Goal: Transaction & Acquisition: Purchase product/service

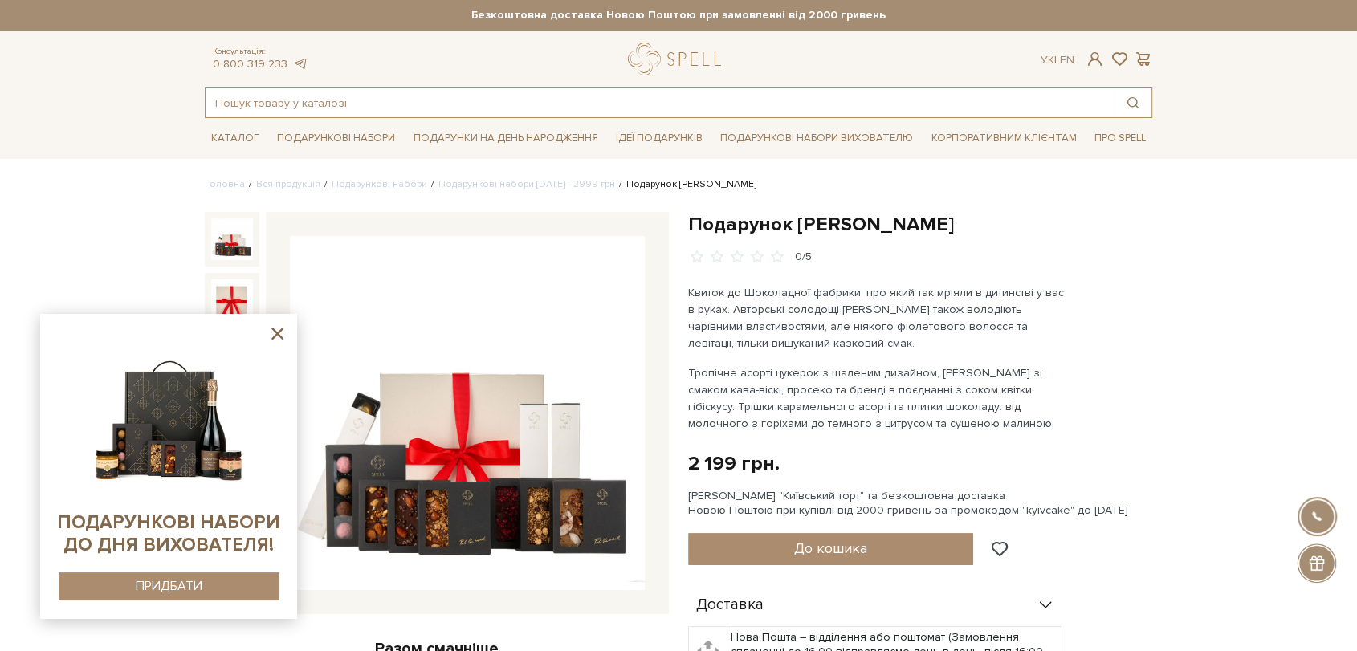
click at [607, 104] on input "text" at bounding box center [660, 102] width 909 height 29
click at [287, 335] on icon at bounding box center [277, 334] width 20 height 20
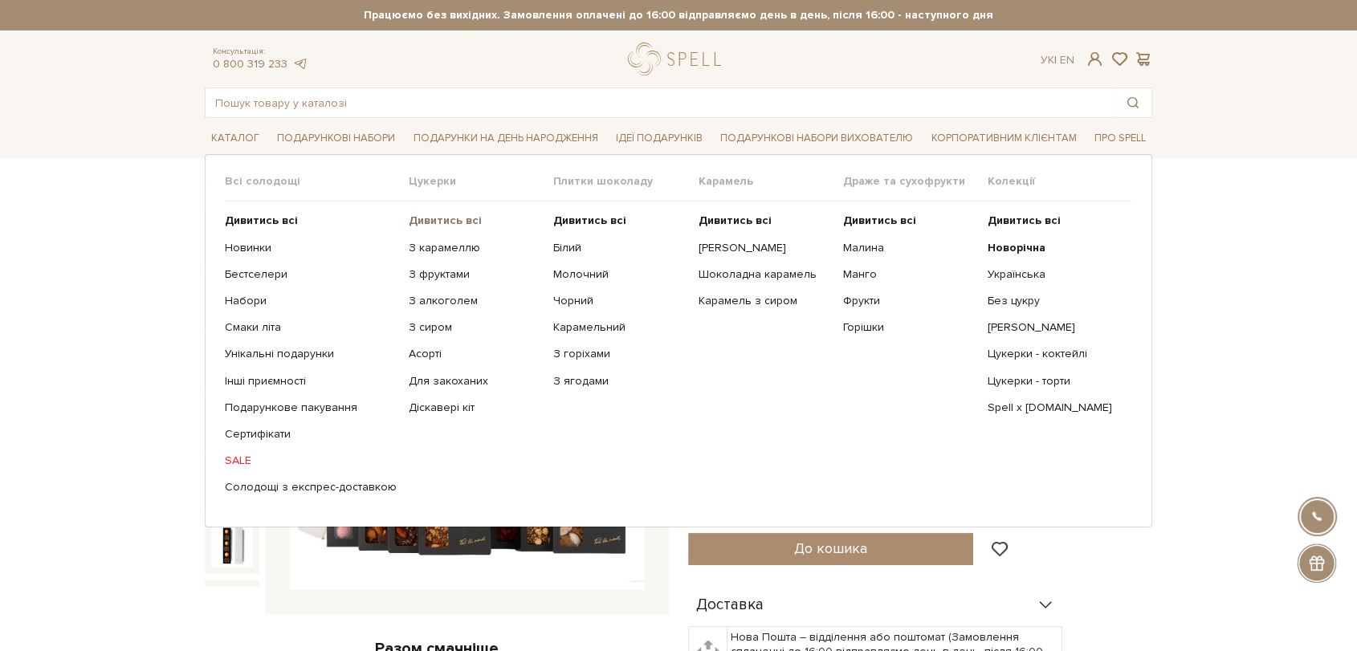
click at [426, 218] on b "Дивитись всі" at bounding box center [445, 221] width 73 height 14
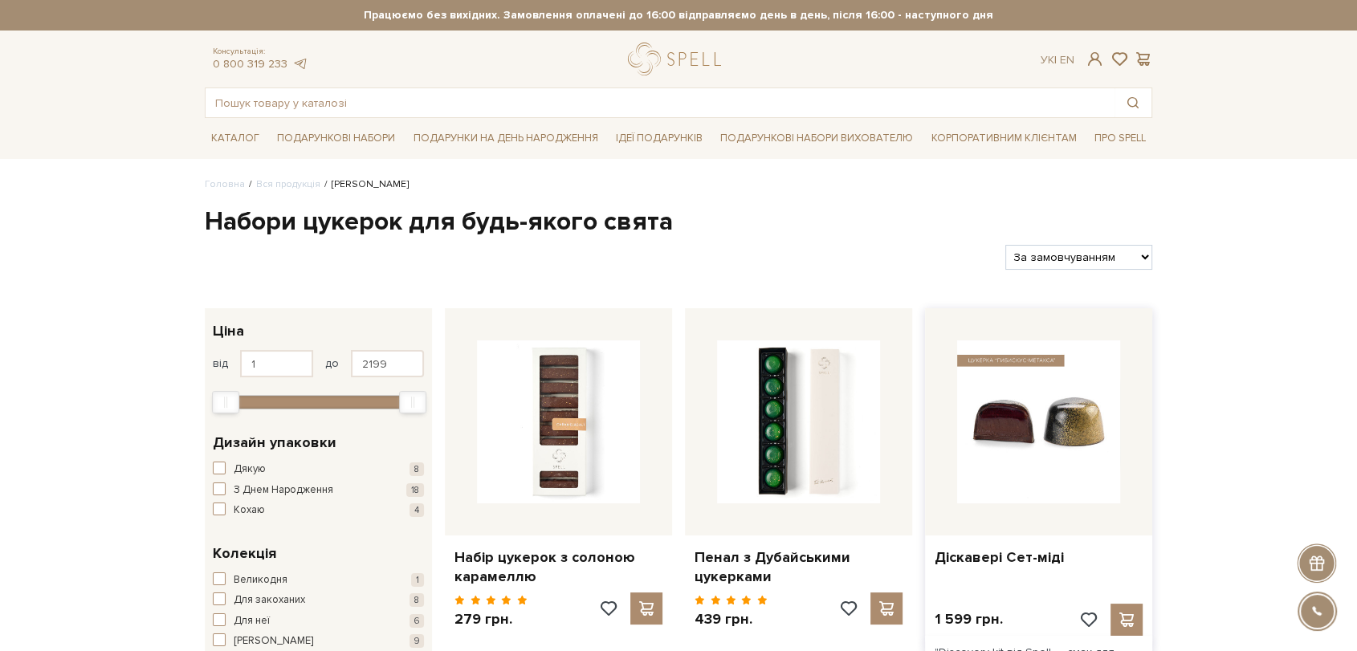
click at [1059, 394] on img at bounding box center [1038, 422] width 163 height 163
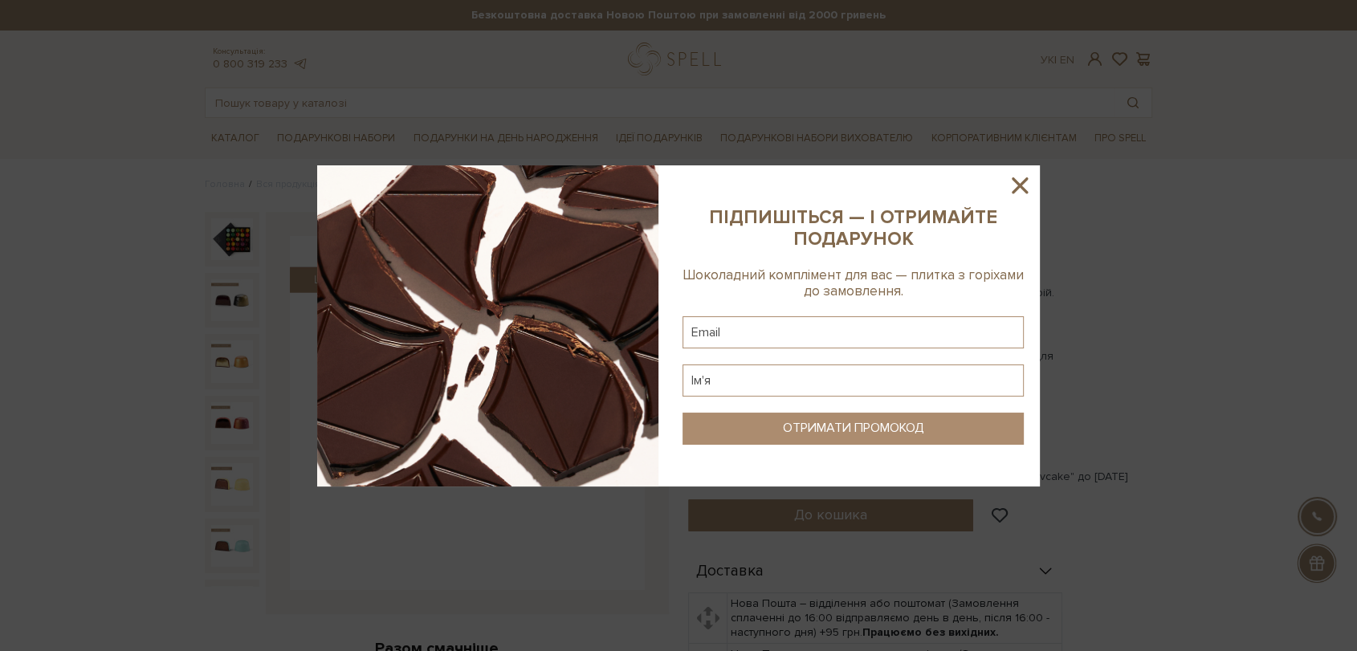
click at [1030, 172] on icon at bounding box center [1019, 185] width 27 height 27
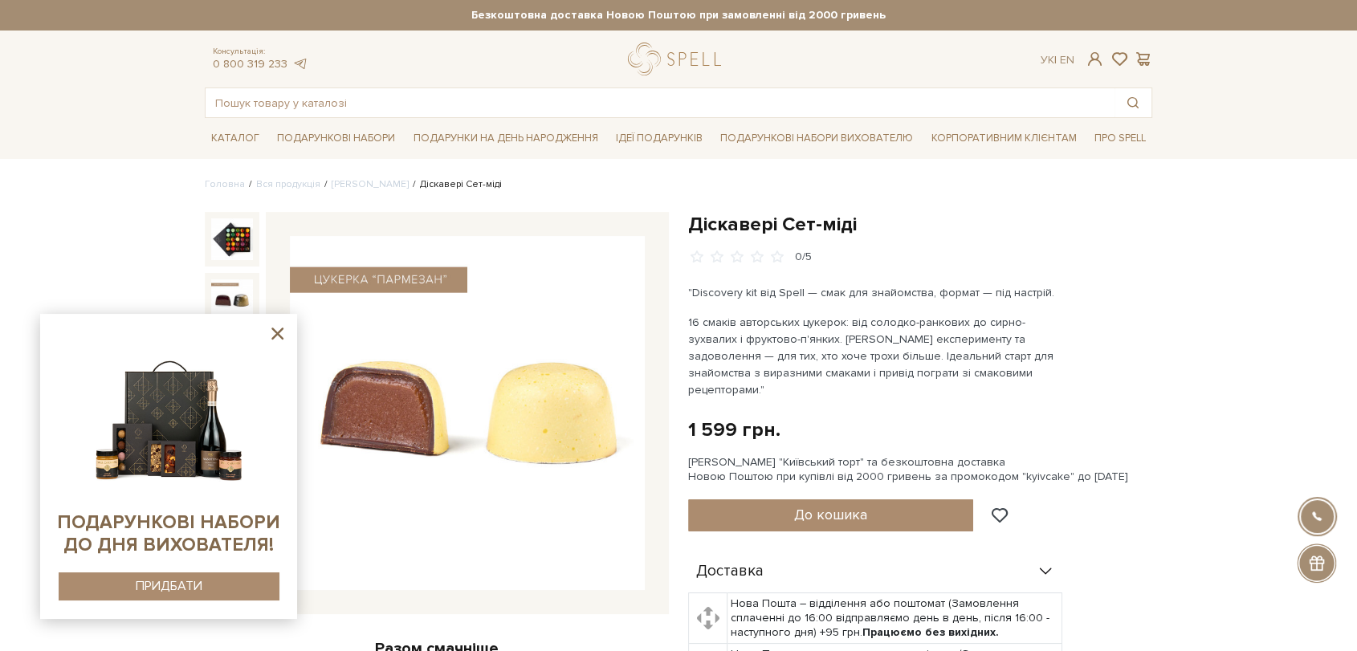
click at [283, 330] on icon at bounding box center [277, 334] width 20 height 20
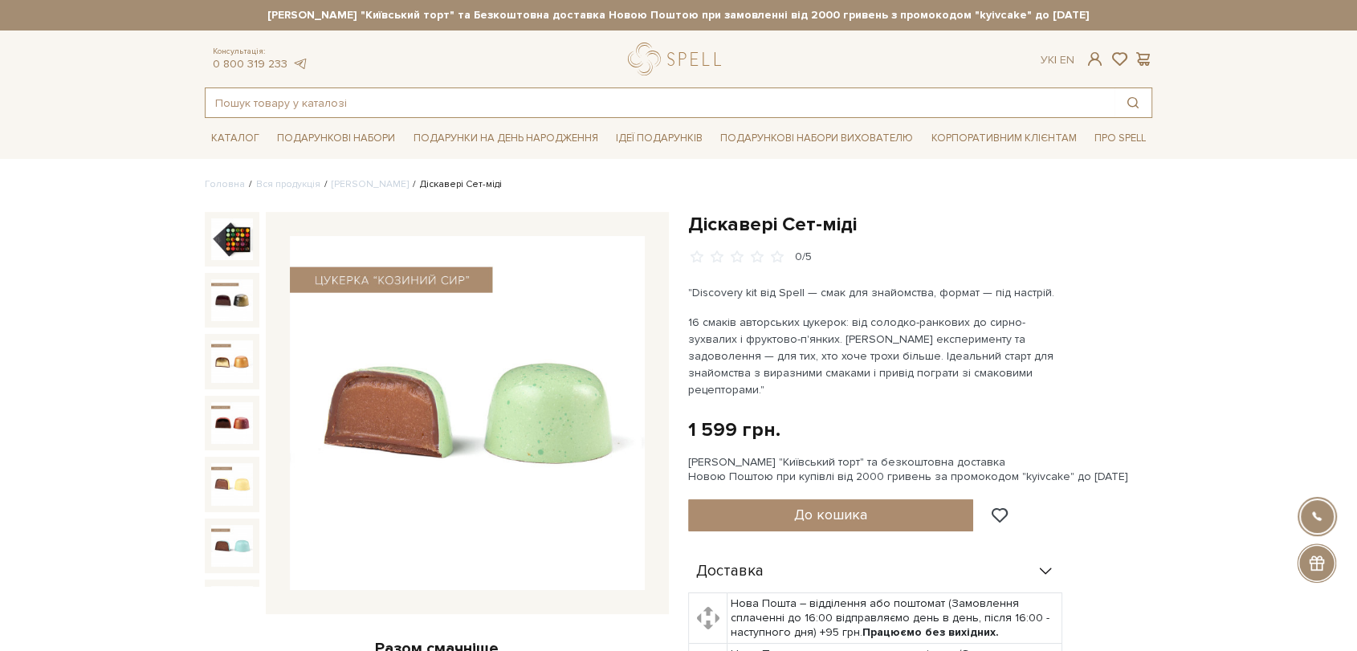
click at [312, 96] on input "text" at bounding box center [660, 102] width 909 height 29
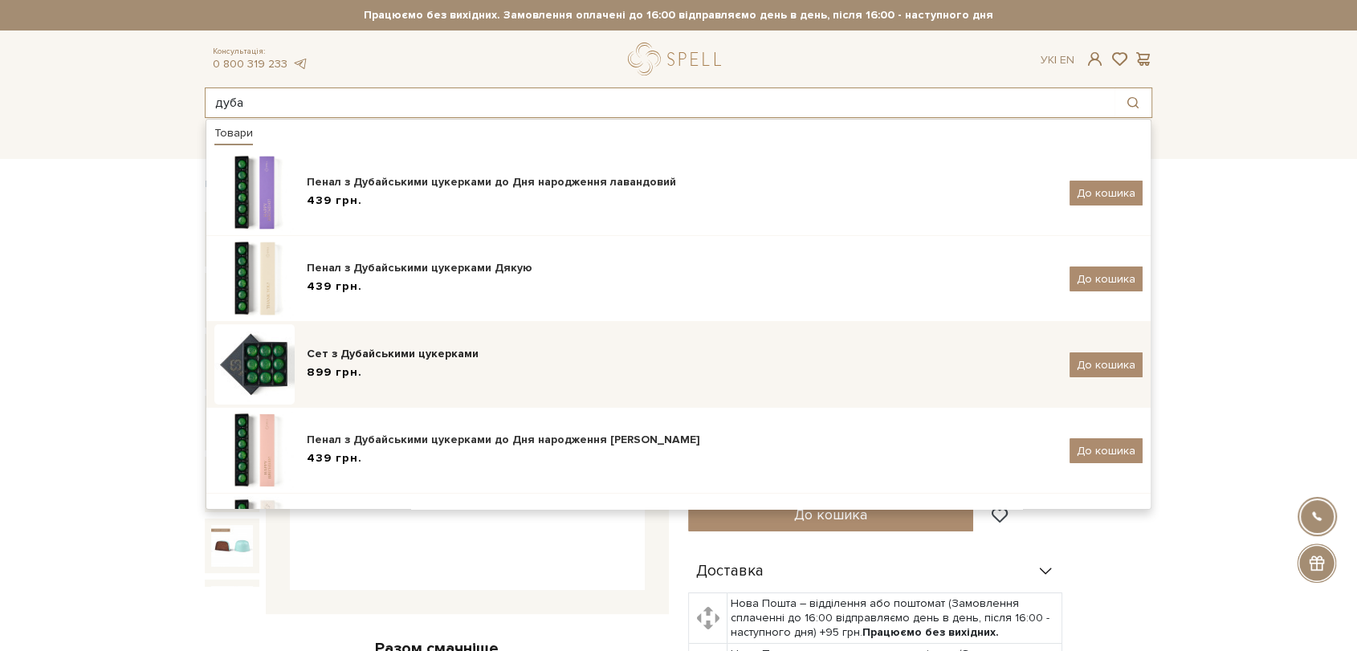
type input "дуба"
click at [370, 362] on div "Сет з Дубайськими цукерками 899 грн." at bounding box center [682, 365] width 751 height 38
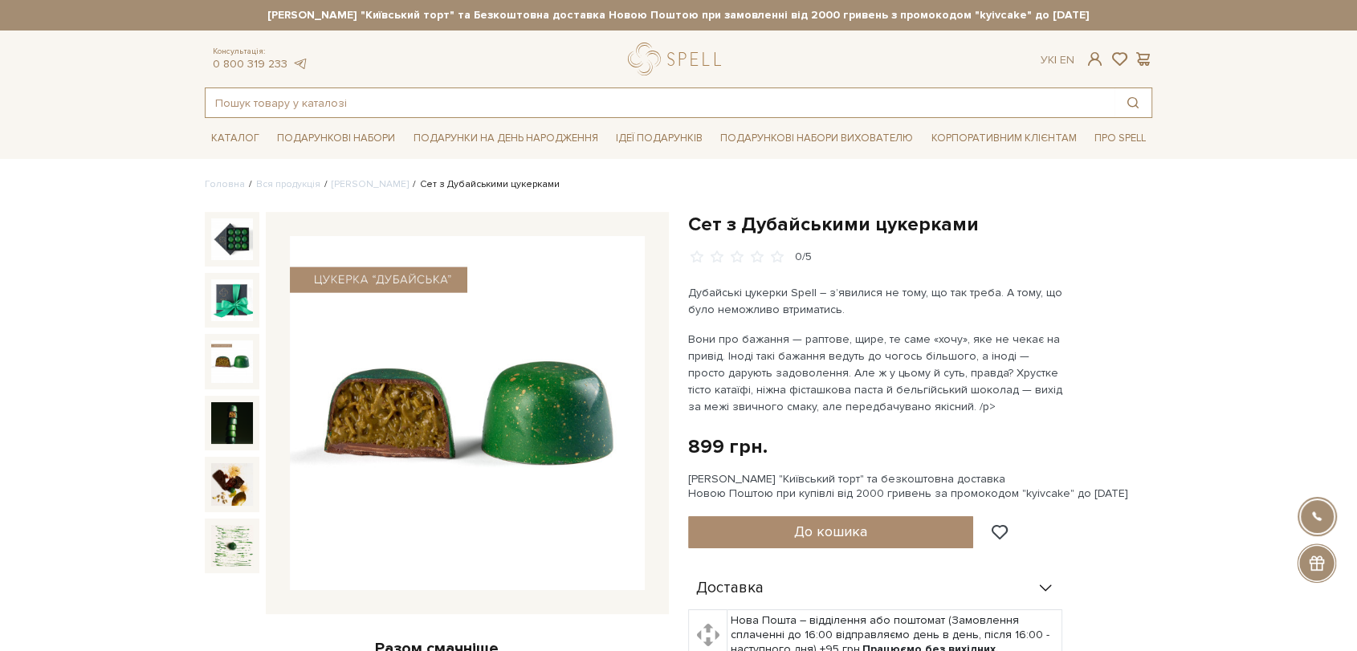
click at [388, 102] on input "text" at bounding box center [660, 102] width 909 height 29
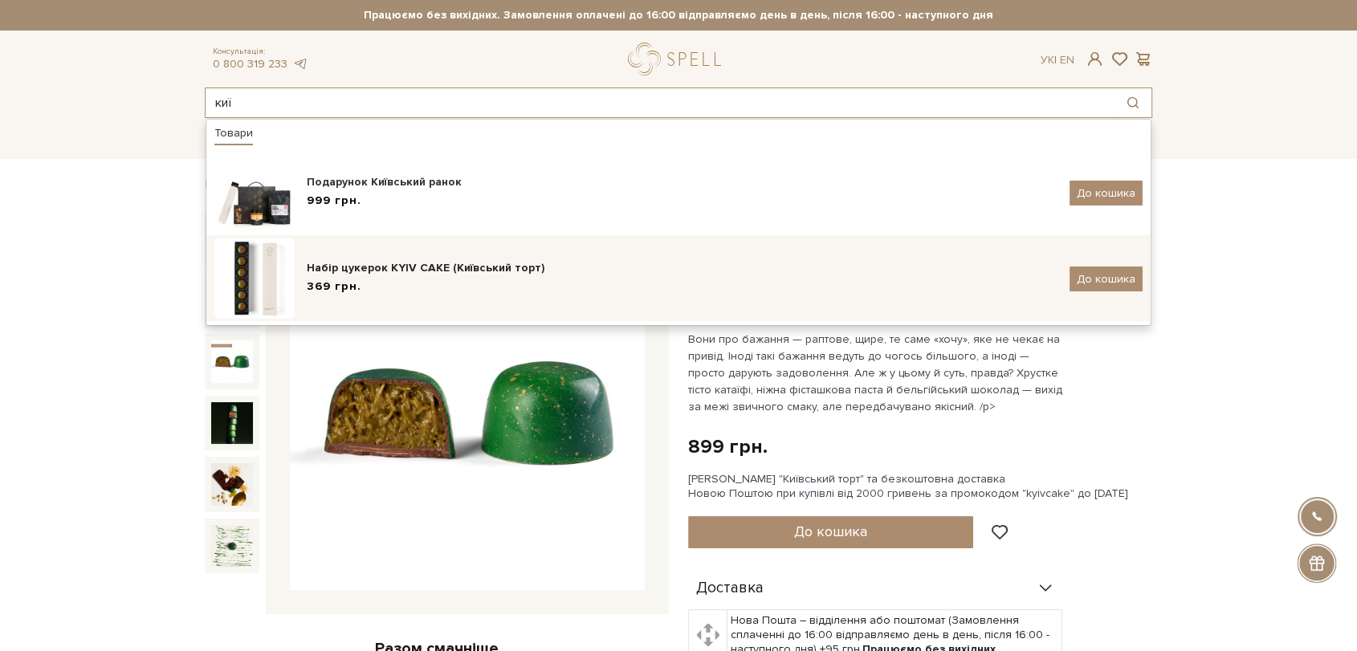
type input "киї"
click at [420, 291] on div "369 грн." at bounding box center [682, 287] width 751 height 17
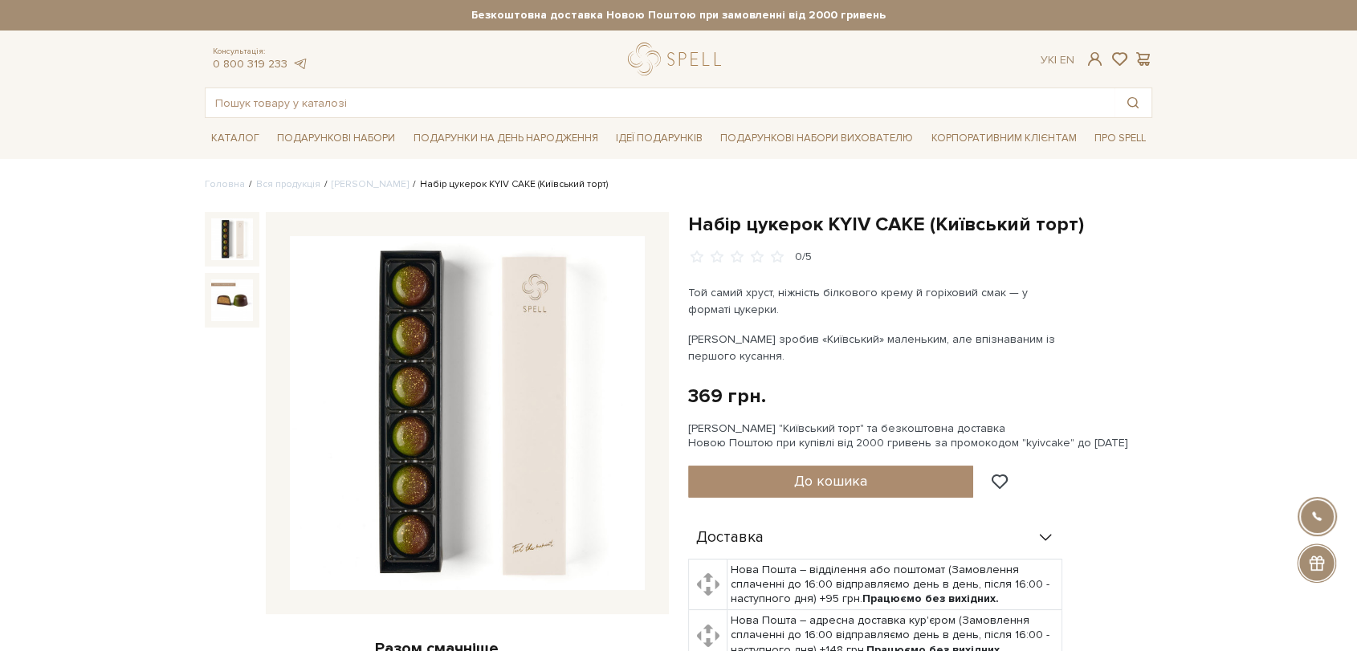
click at [442, 402] on img at bounding box center [467, 413] width 355 height 355
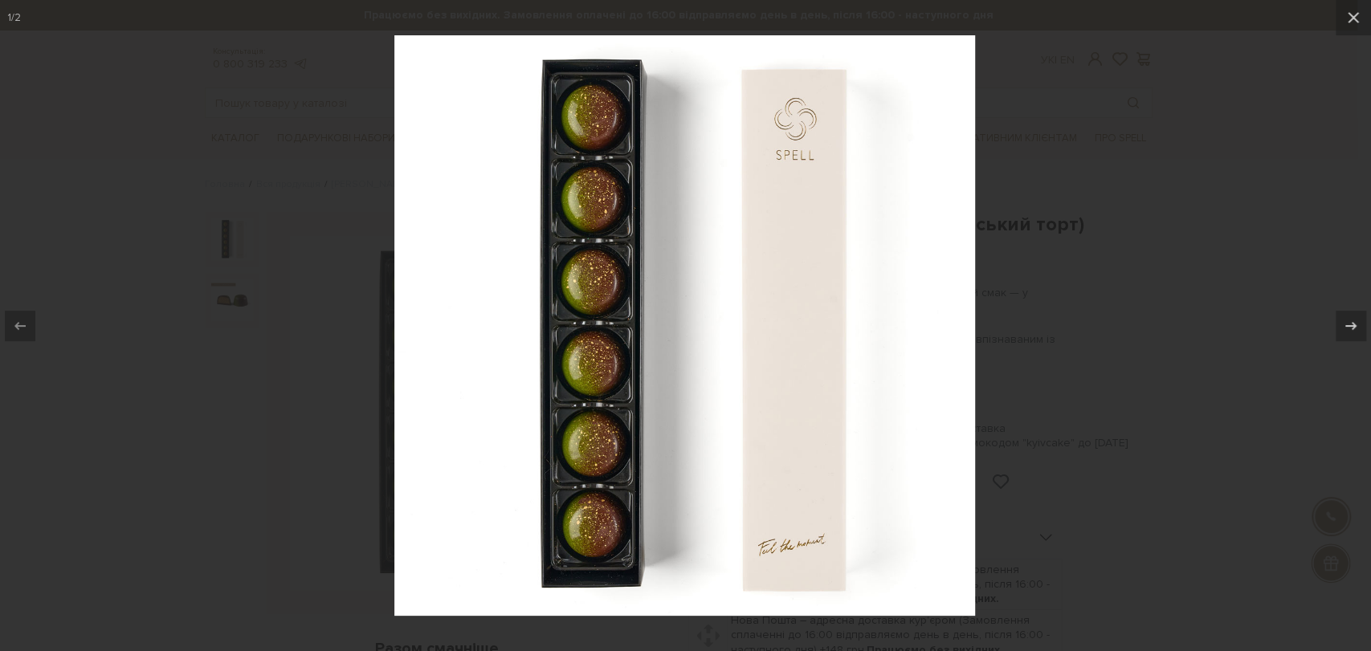
click at [1104, 345] on div at bounding box center [685, 325] width 1371 height 651
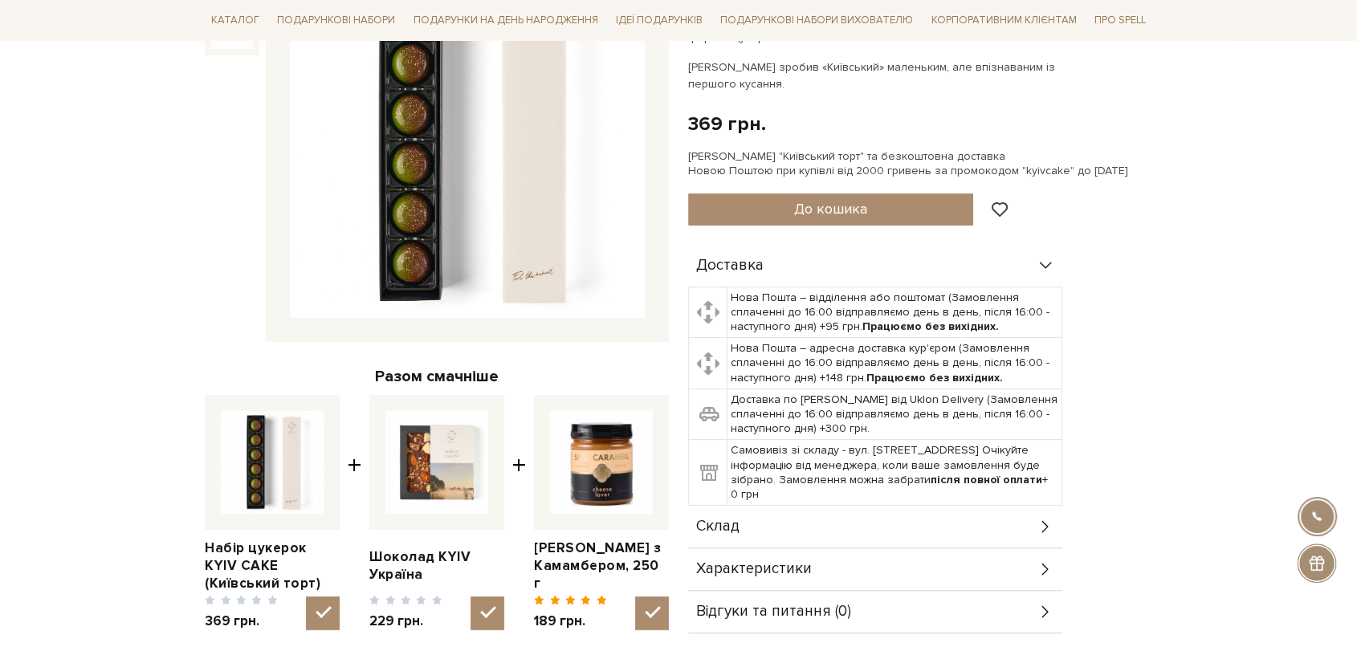
scroll to position [357, 0]
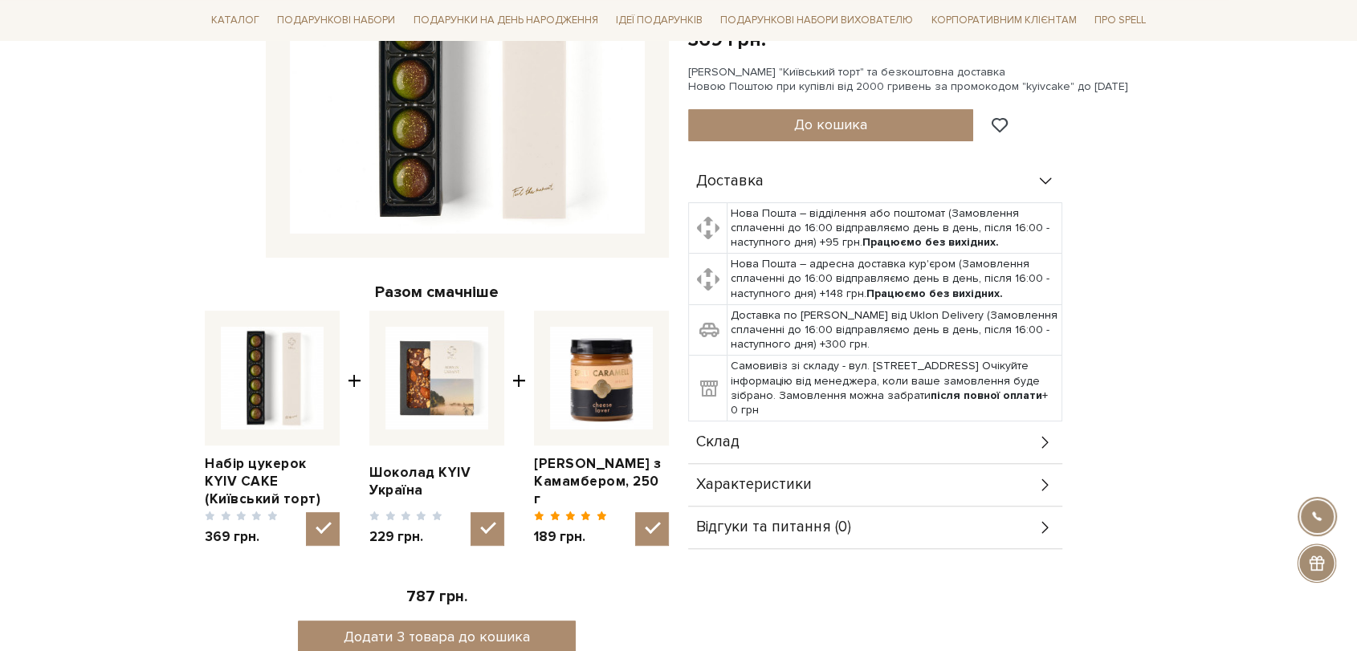
click at [835, 454] on div "Склад" at bounding box center [875, 443] width 374 height 42
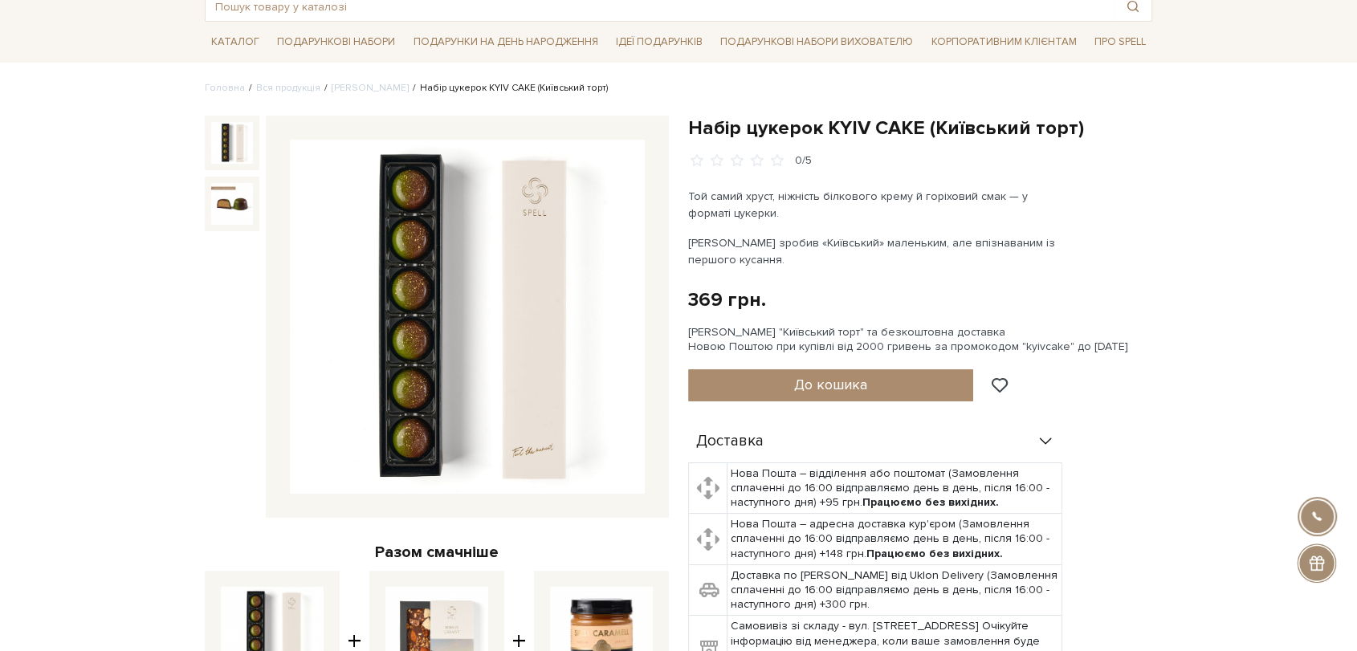
scroll to position [0, 0]
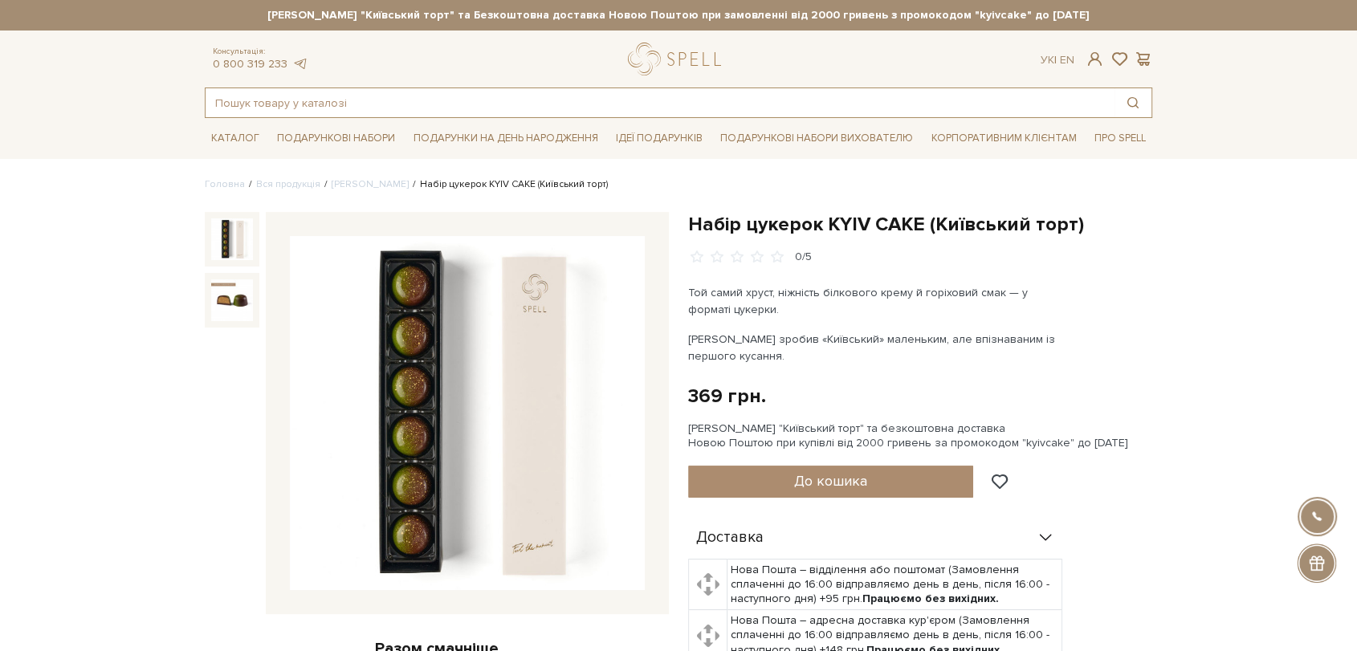
click at [533, 96] on input "text" at bounding box center [660, 102] width 909 height 29
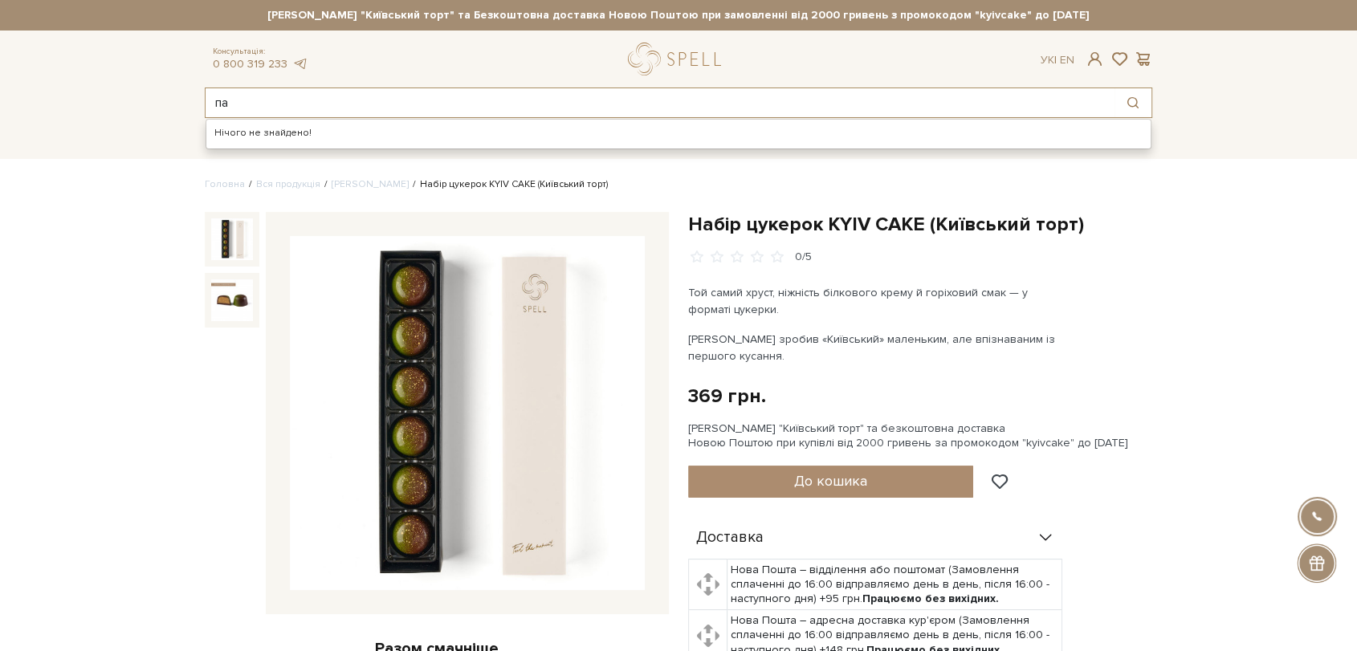
type input "п"
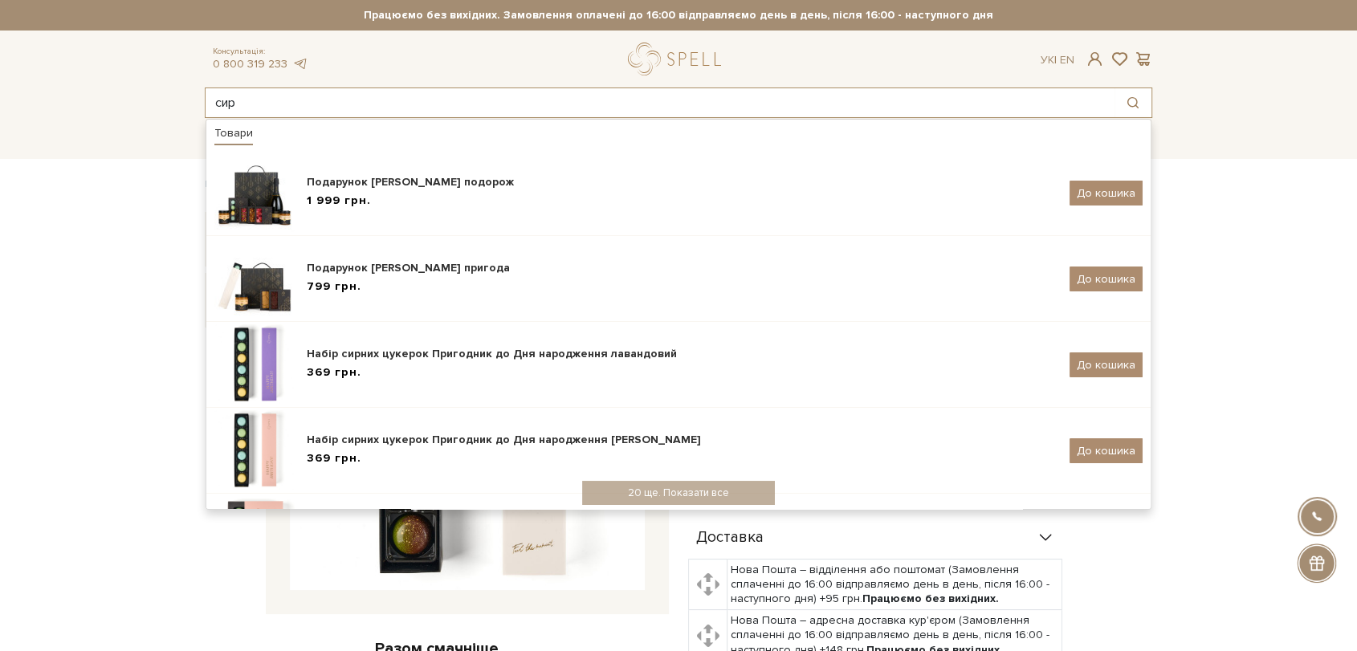
click at [442, 106] on input "сир" at bounding box center [660, 102] width 909 height 29
type input "с"
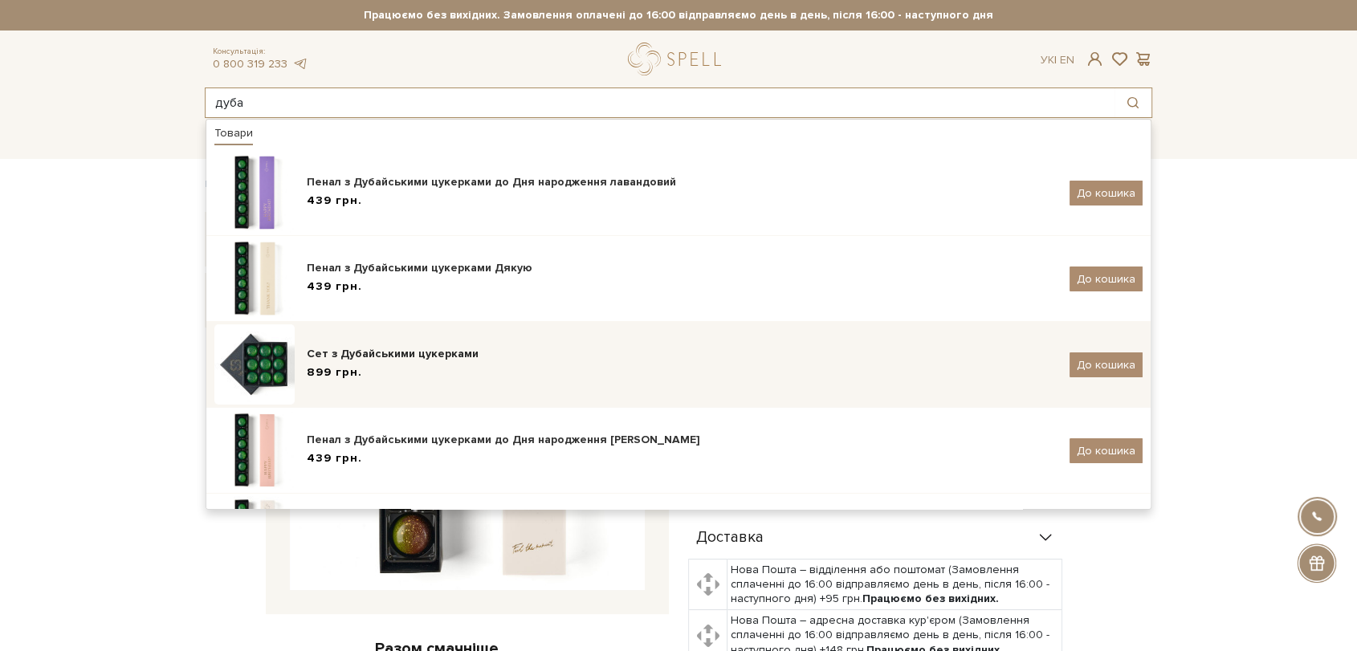
type input "дуба"
click at [399, 370] on div "899 грн." at bounding box center [682, 373] width 751 height 17
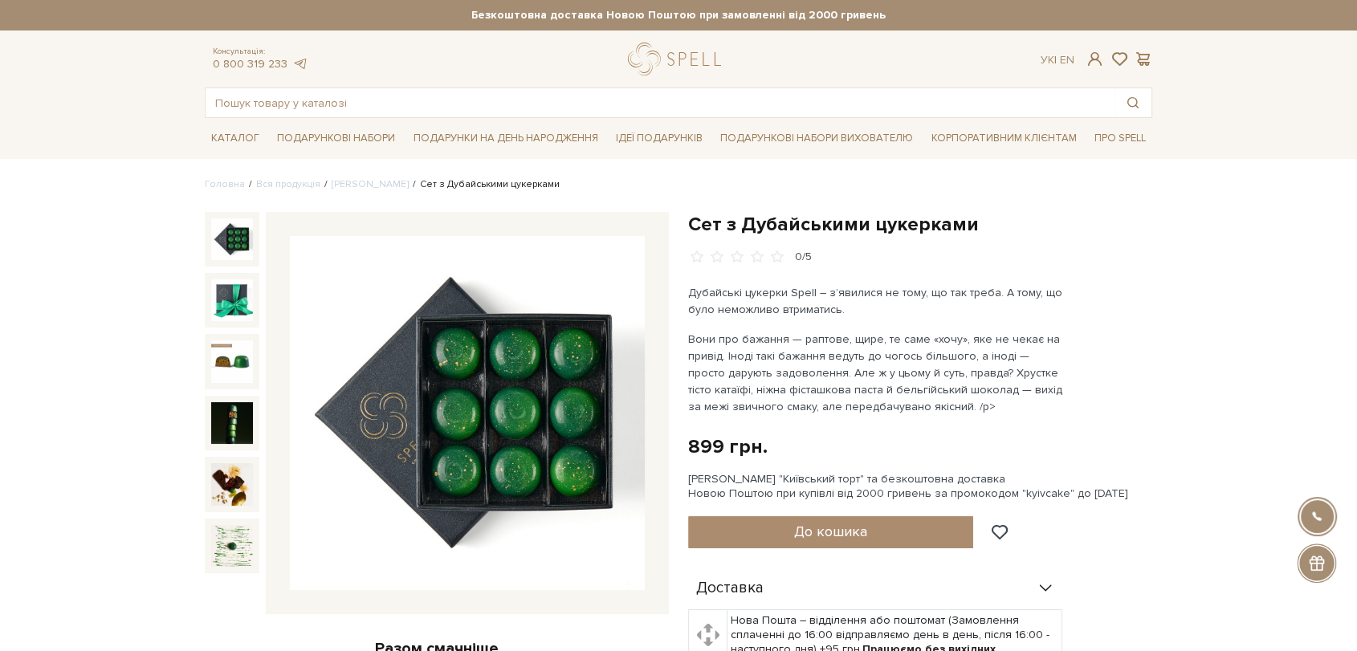
drag, startPoint x: 459, startPoint y: 384, endPoint x: 644, endPoint y: 586, distance: 274.6
click at [644, 586] on img at bounding box center [467, 413] width 355 height 355
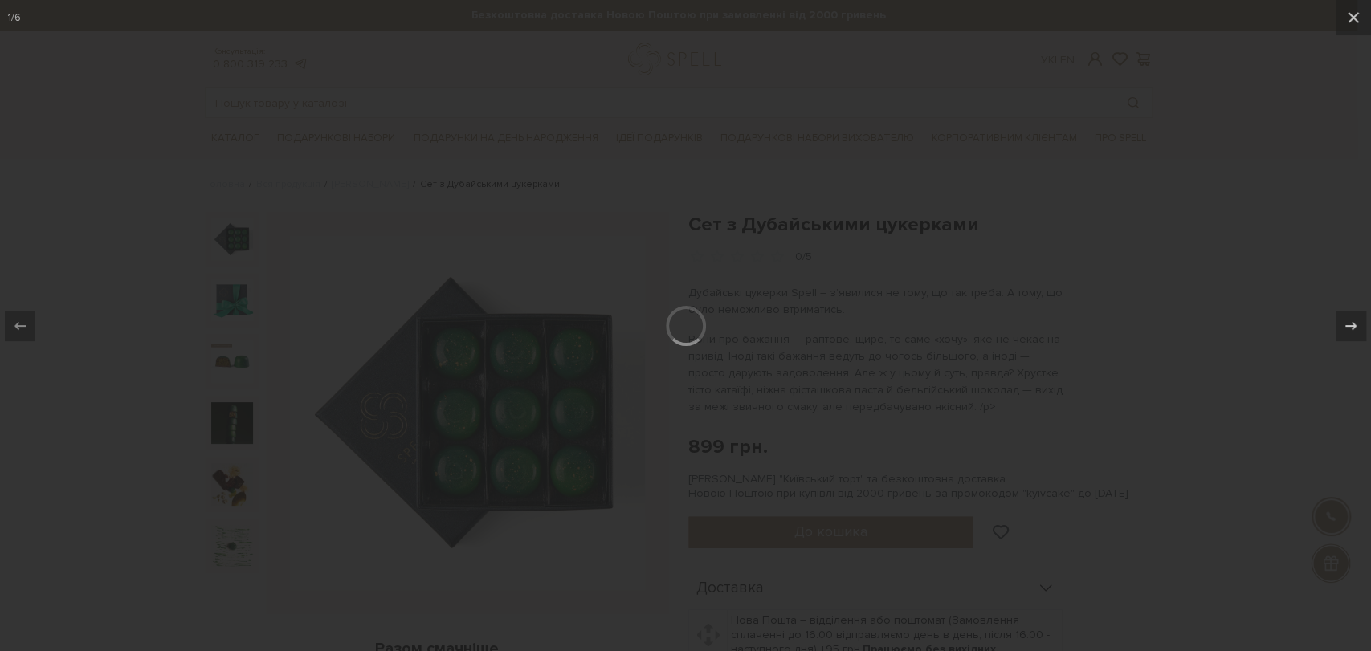
click at [541, 464] on div at bounding box center [685, 325] width 1371 height 651
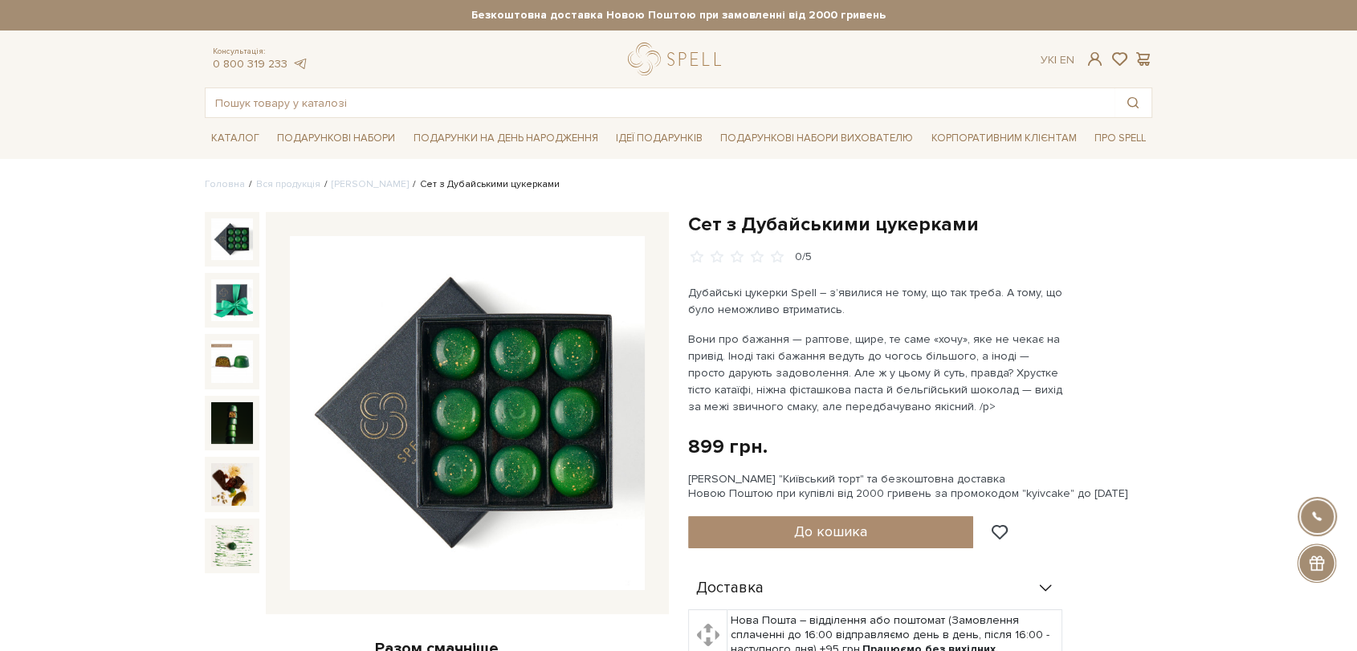
click at [529, 446] on img at bounding box center [467, 413] width 355 height 355
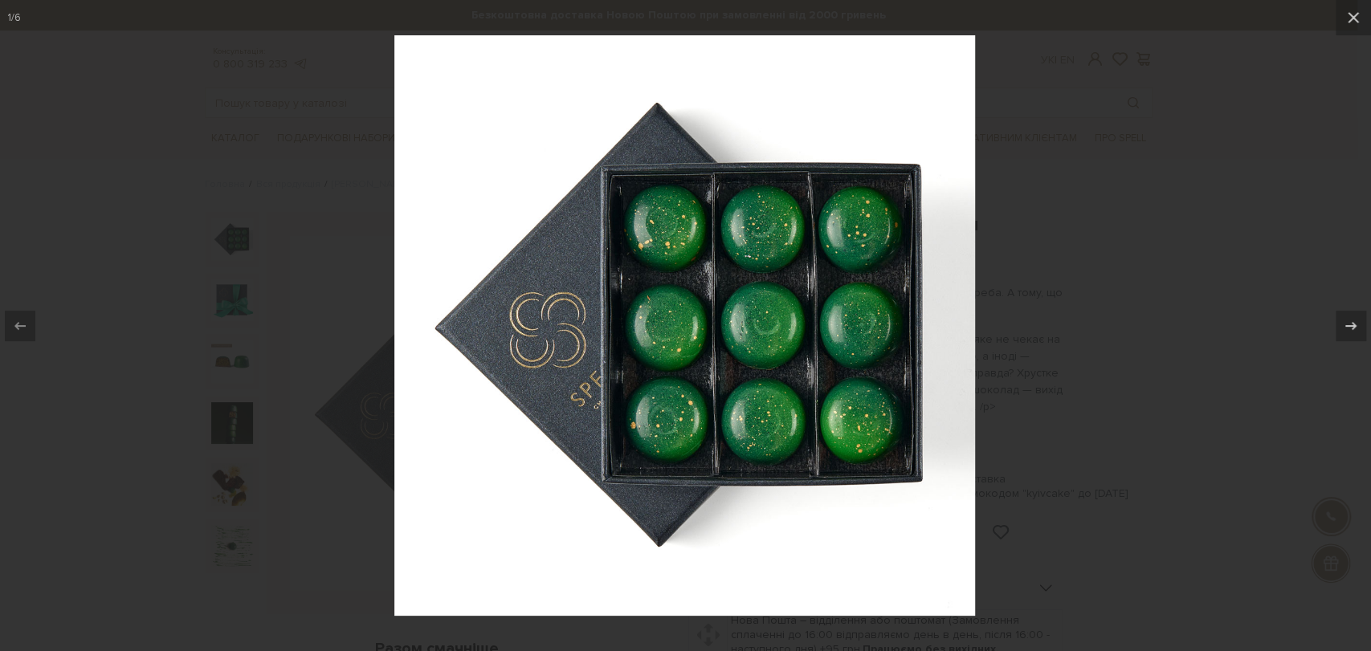
click at [1055, 259] on div at bounding box center [685, 325] width 1371 height 651
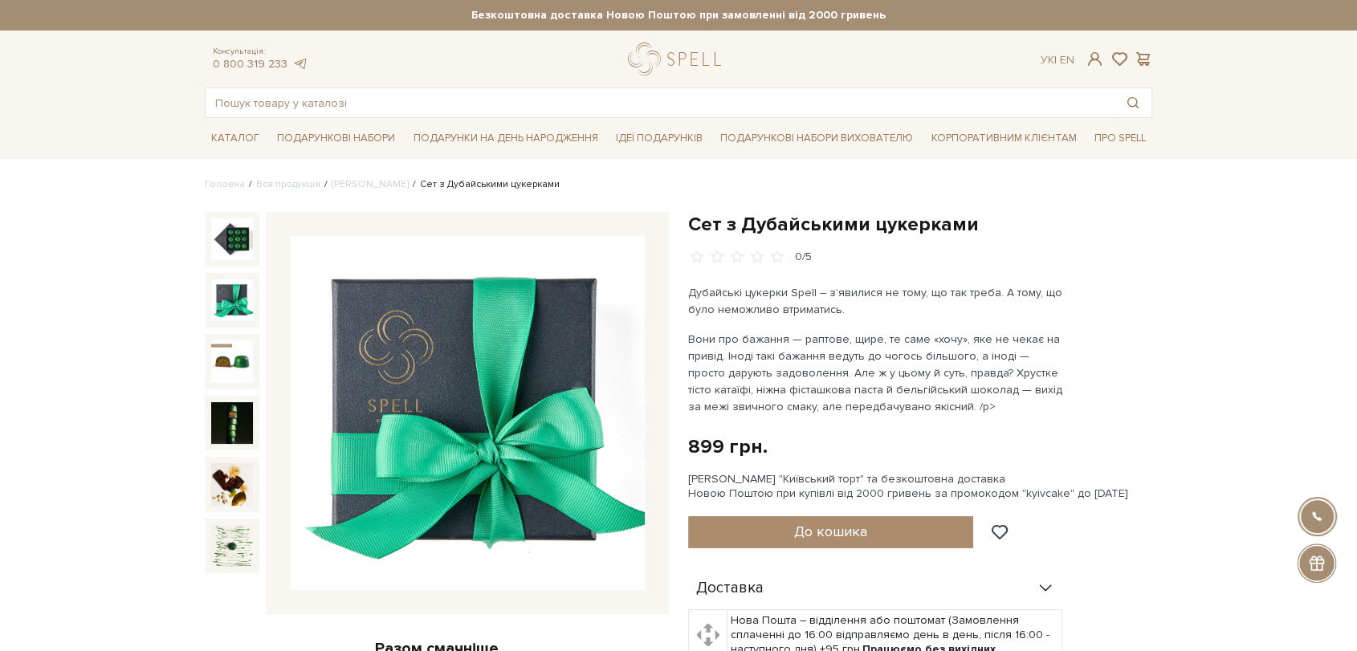
click at [248, 304] on img at bounding box center [232, 301] width 42 height 42
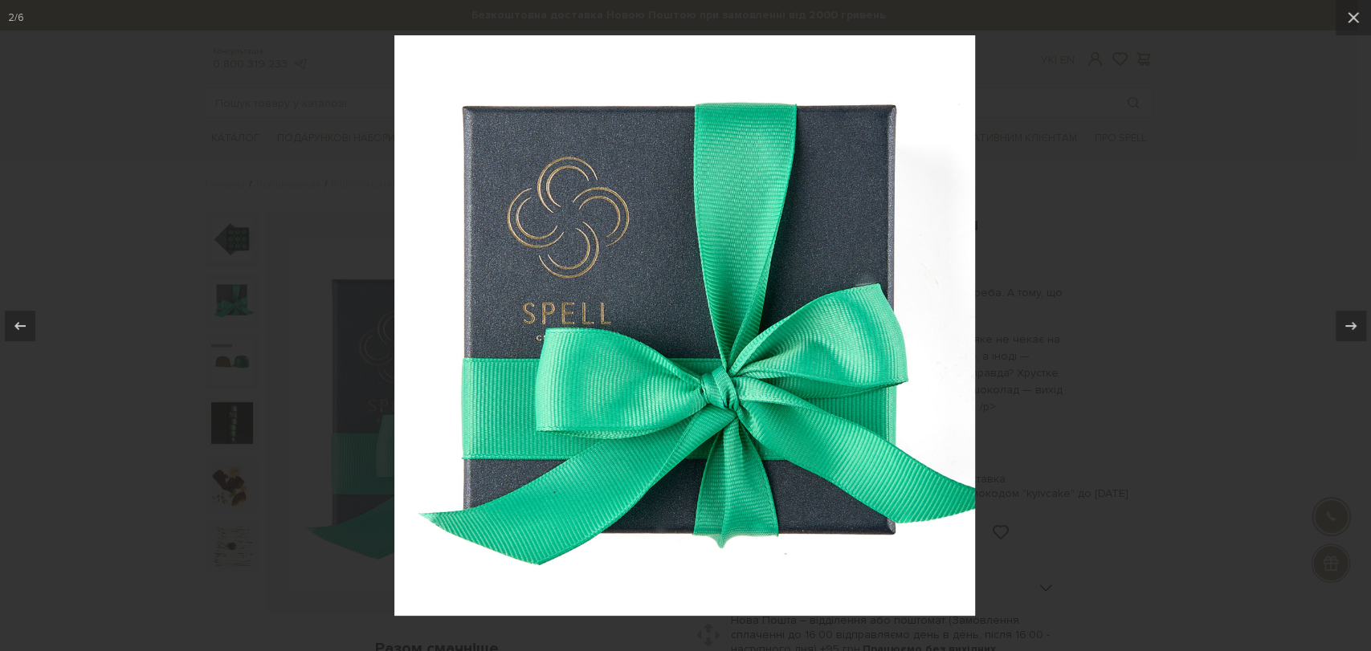
click at [1082, 271] on div at bounding box center [685, 325] width 1371 height 651
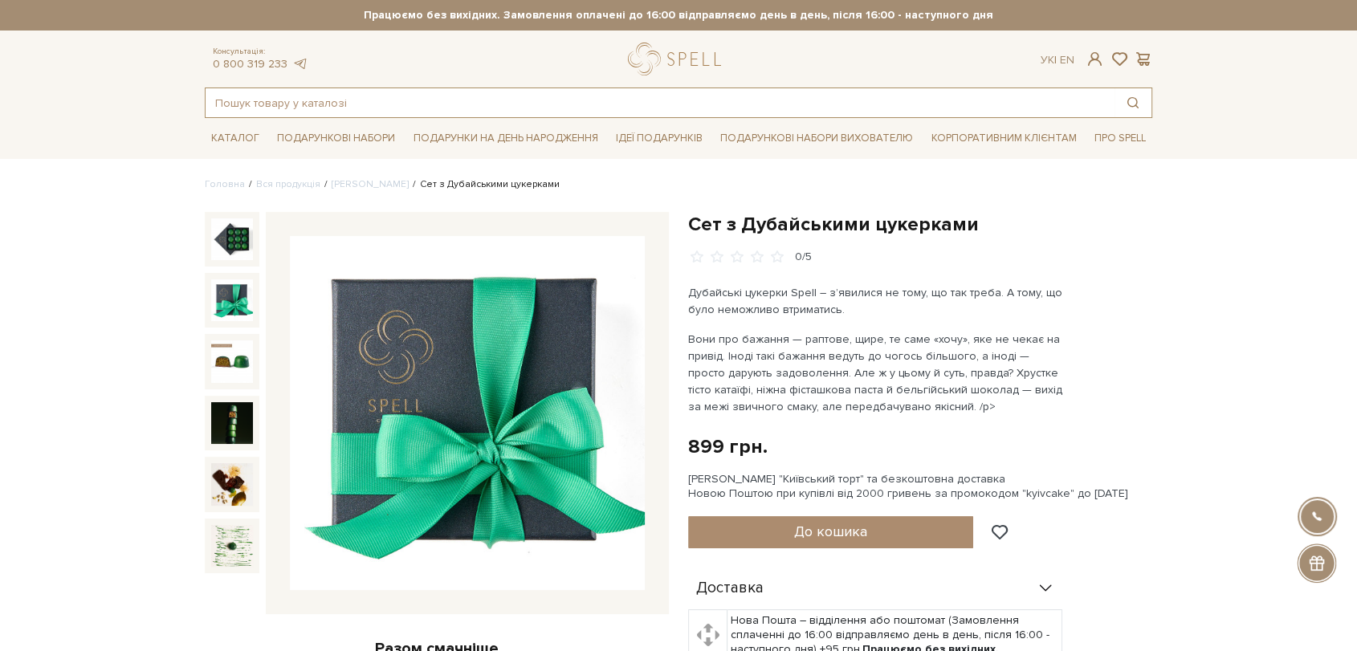
click at [469, 112] on input "text" at bounding box center [660, 102] width 909 height 29
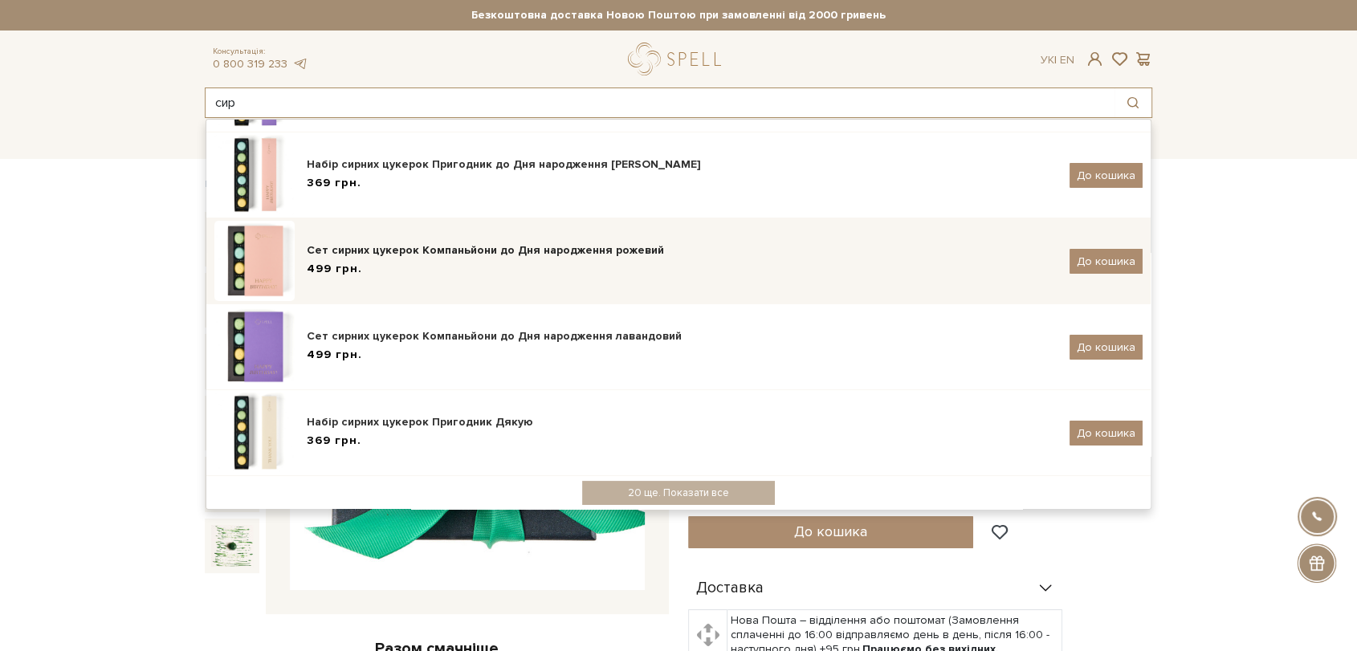
scroll to position [186, 0]
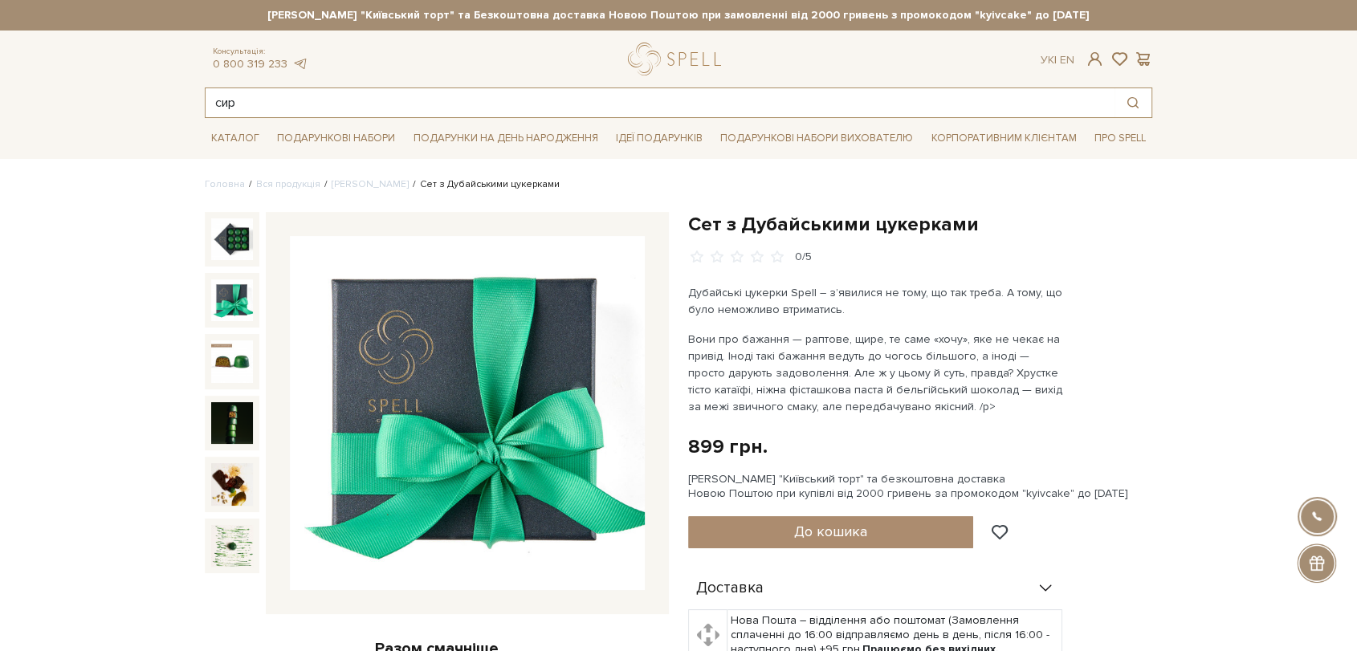
click at [420, 108] on input "сир" at bounding box center [660, 102] width 909 height 29
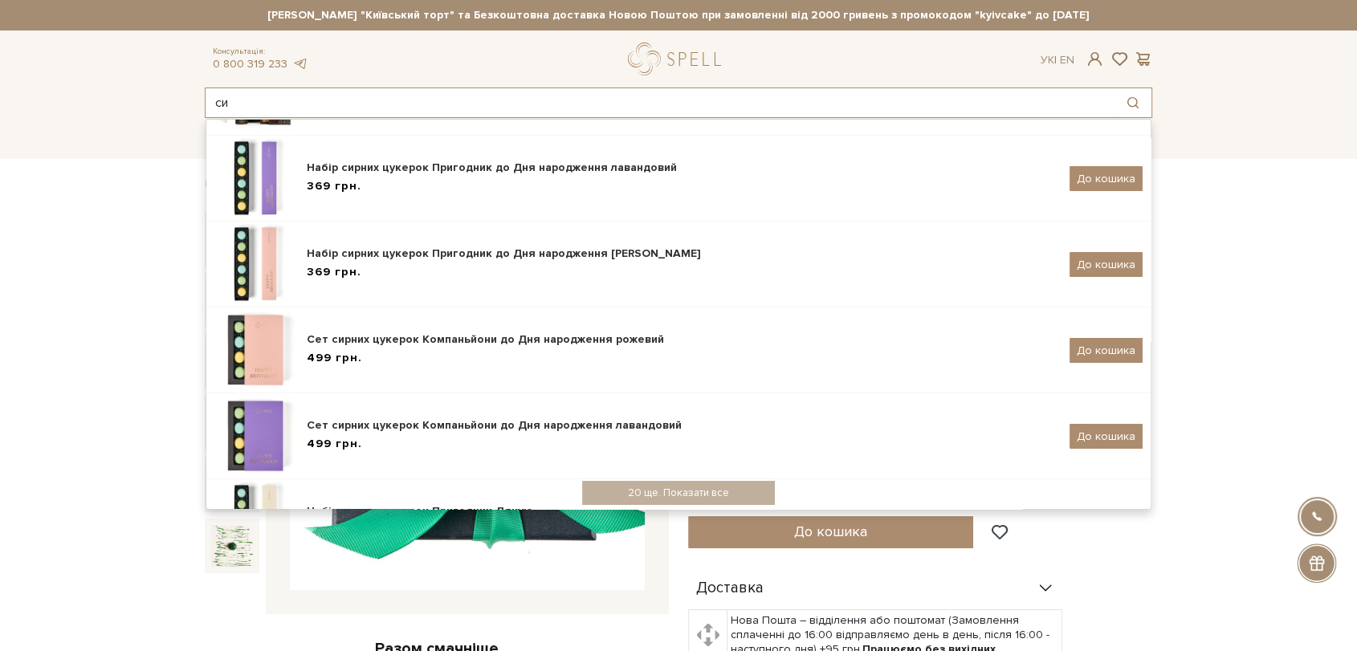
type input "с"
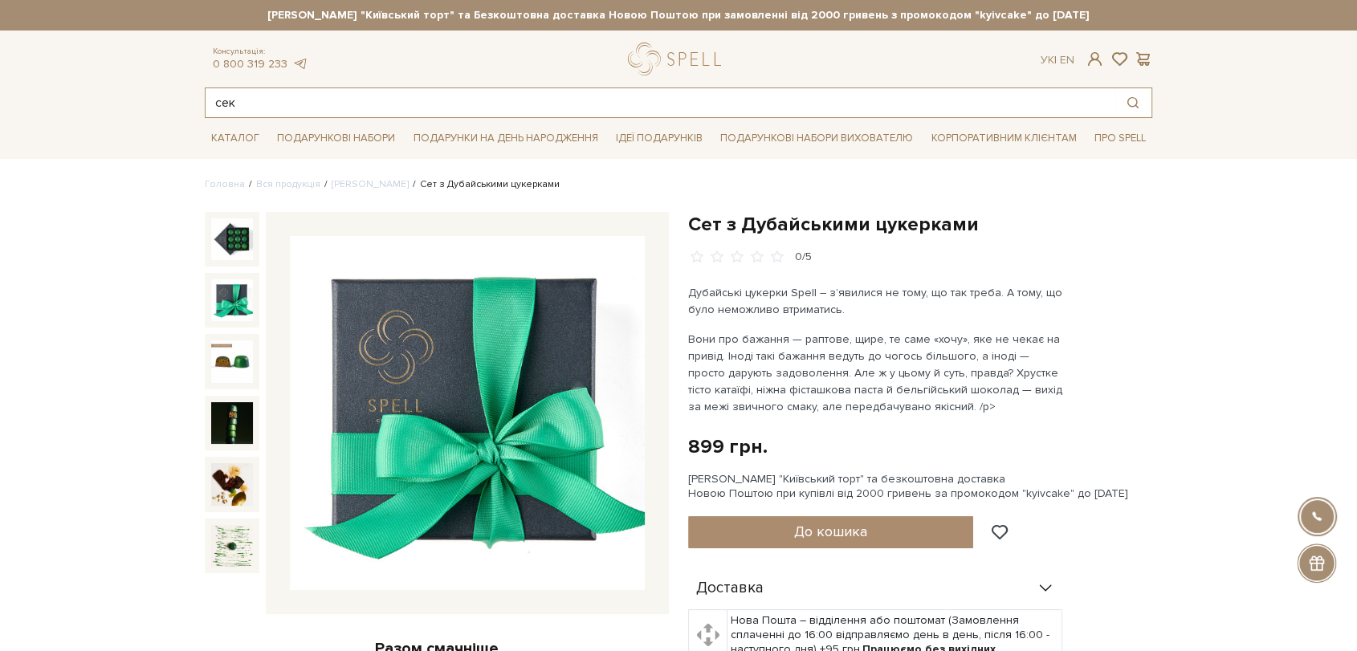
scroll to position [0, 0]
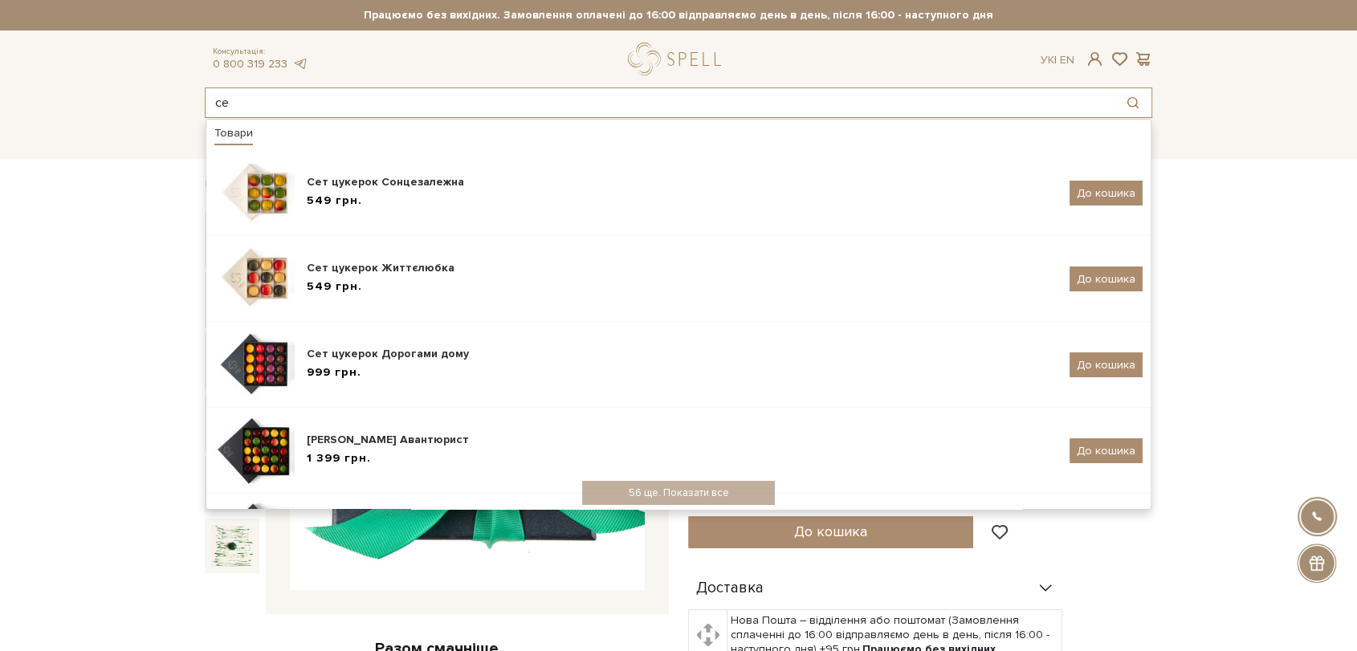
type input "с"
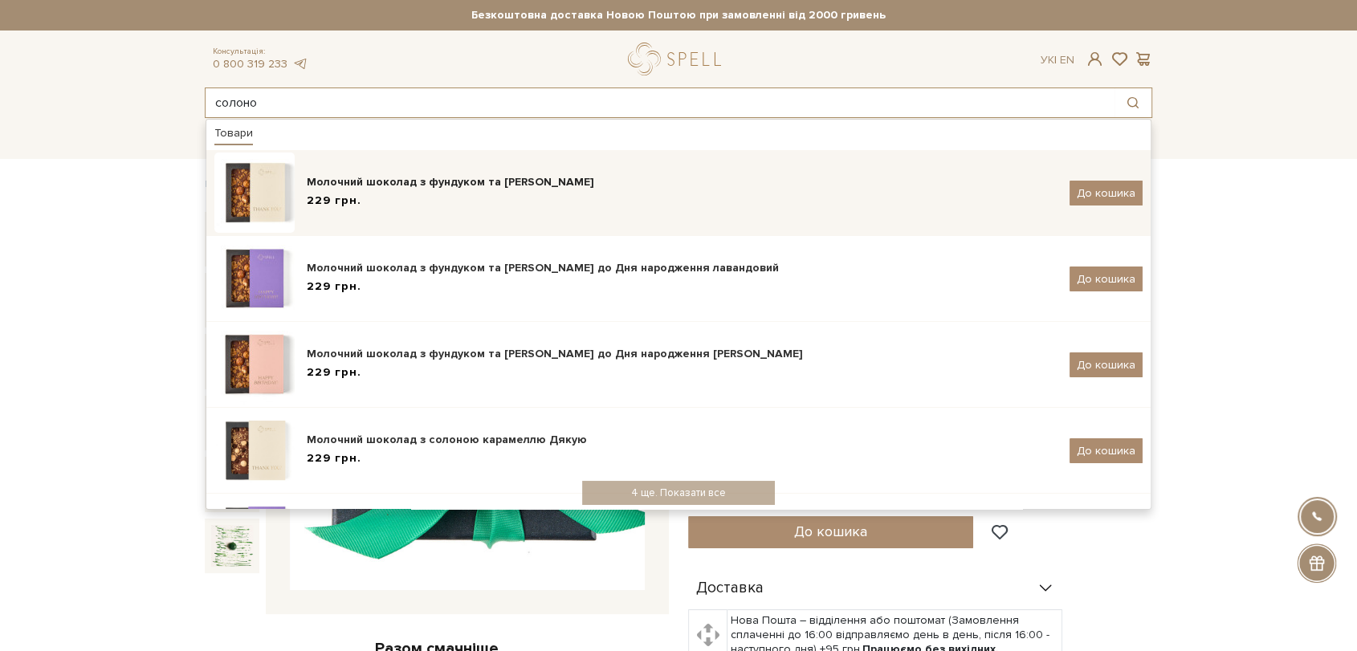
type input "солоно"
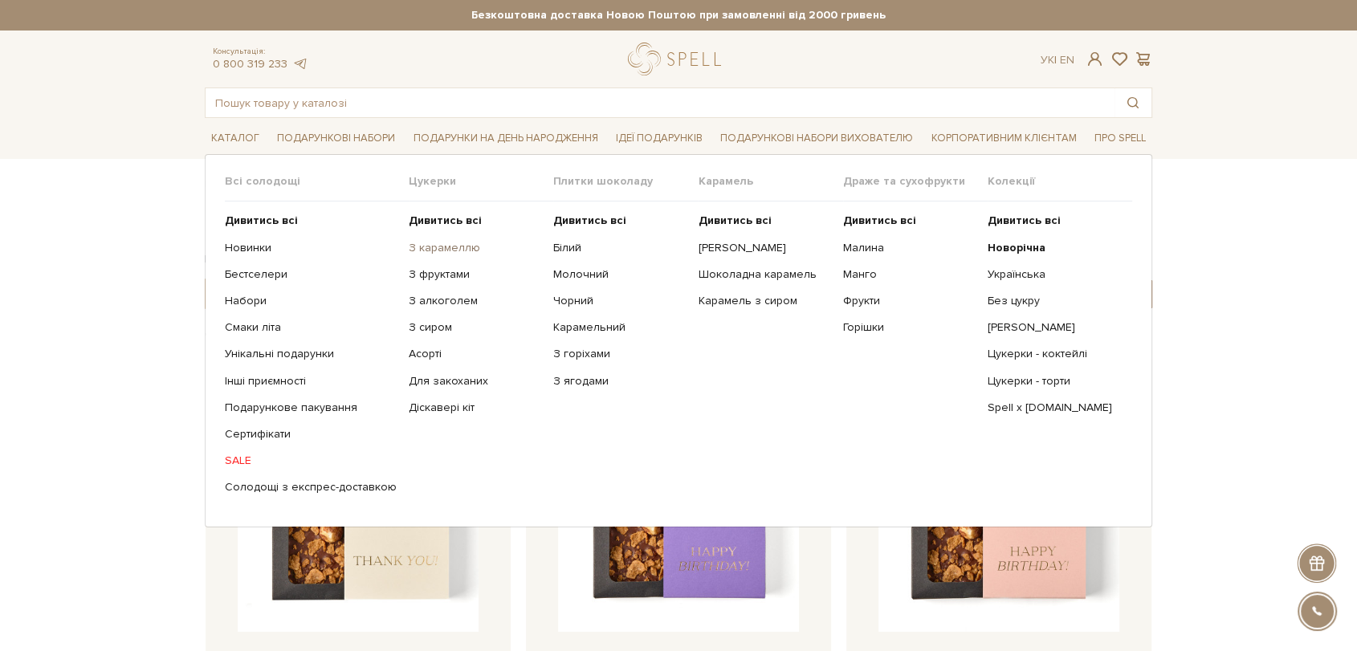
click at [417, 242] on link "З карамеллю" at bounding box center [475, 248] width 133 height 14
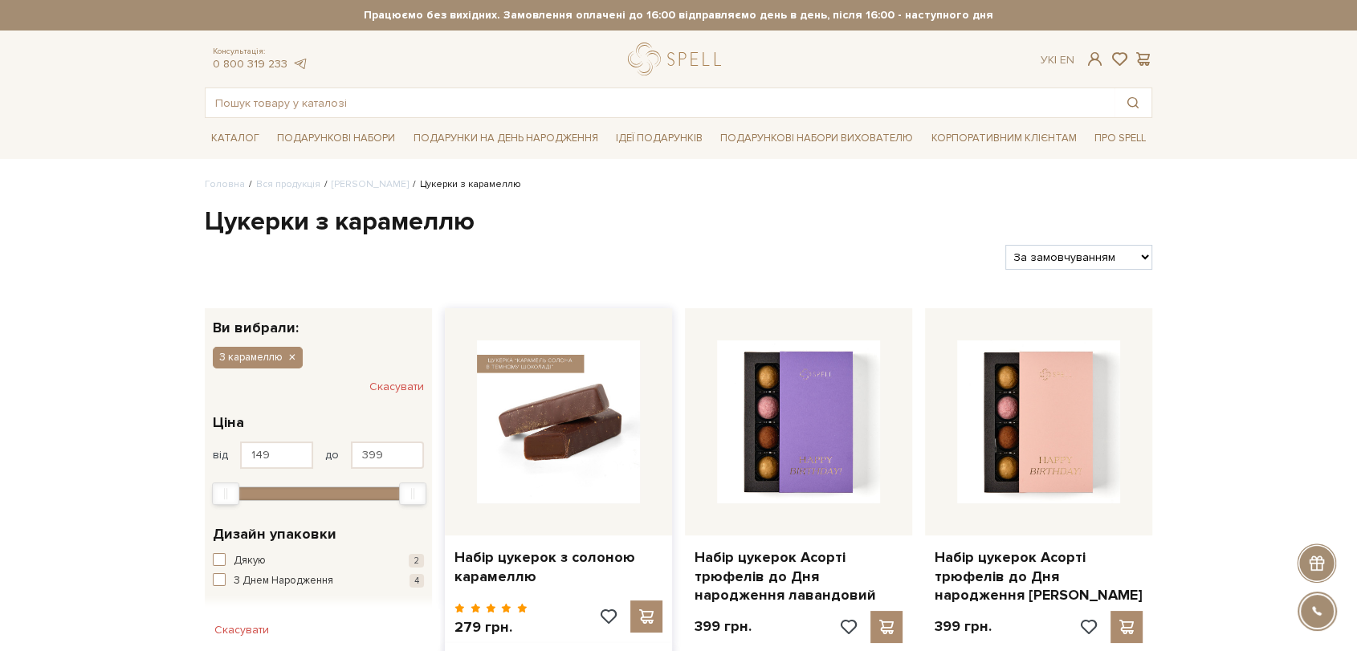
click at [564, 418] on img at bounding box center [558, 422] width 163 height 163
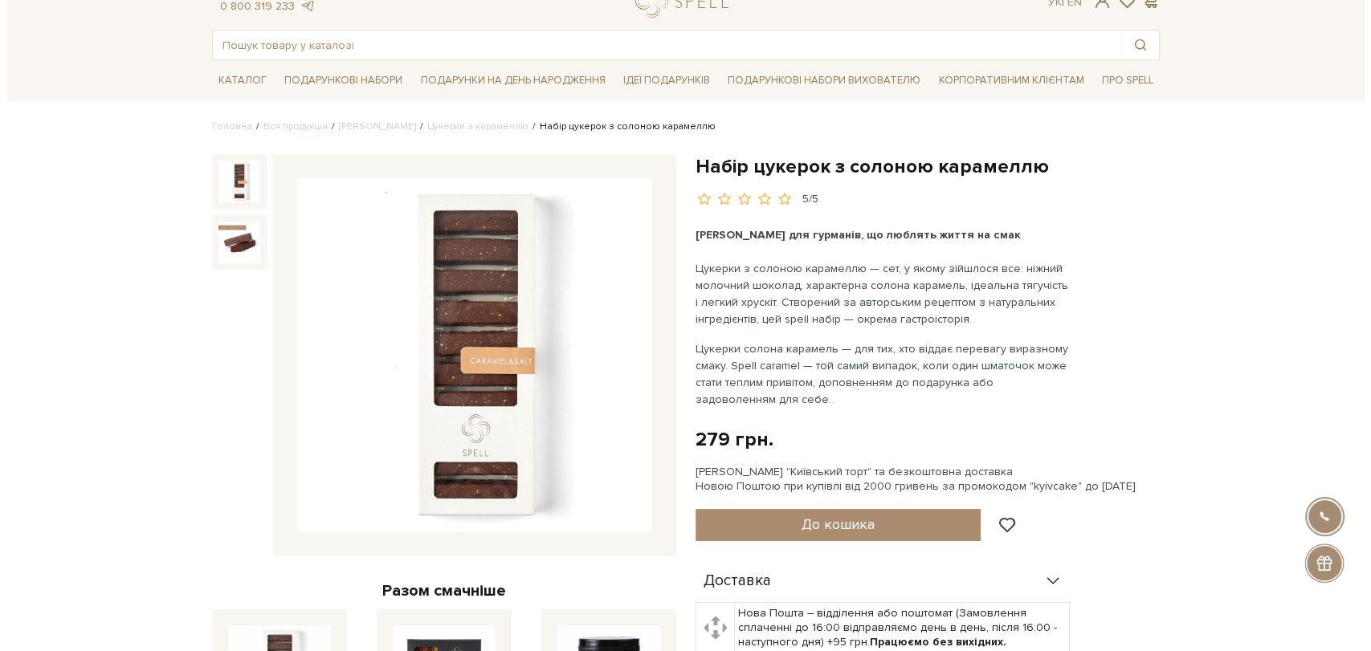
scroll to position [89, 0]
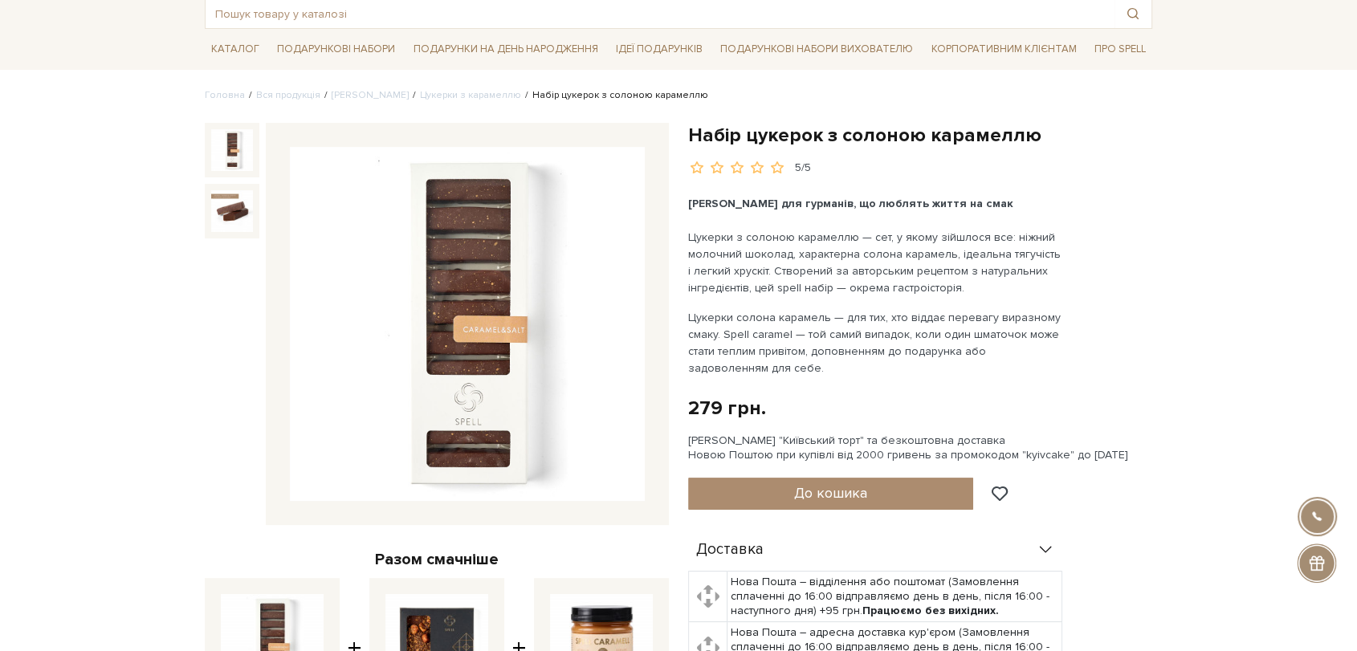
click at [488, 355] on img at bounding box center [467, 324] width 355 height 355
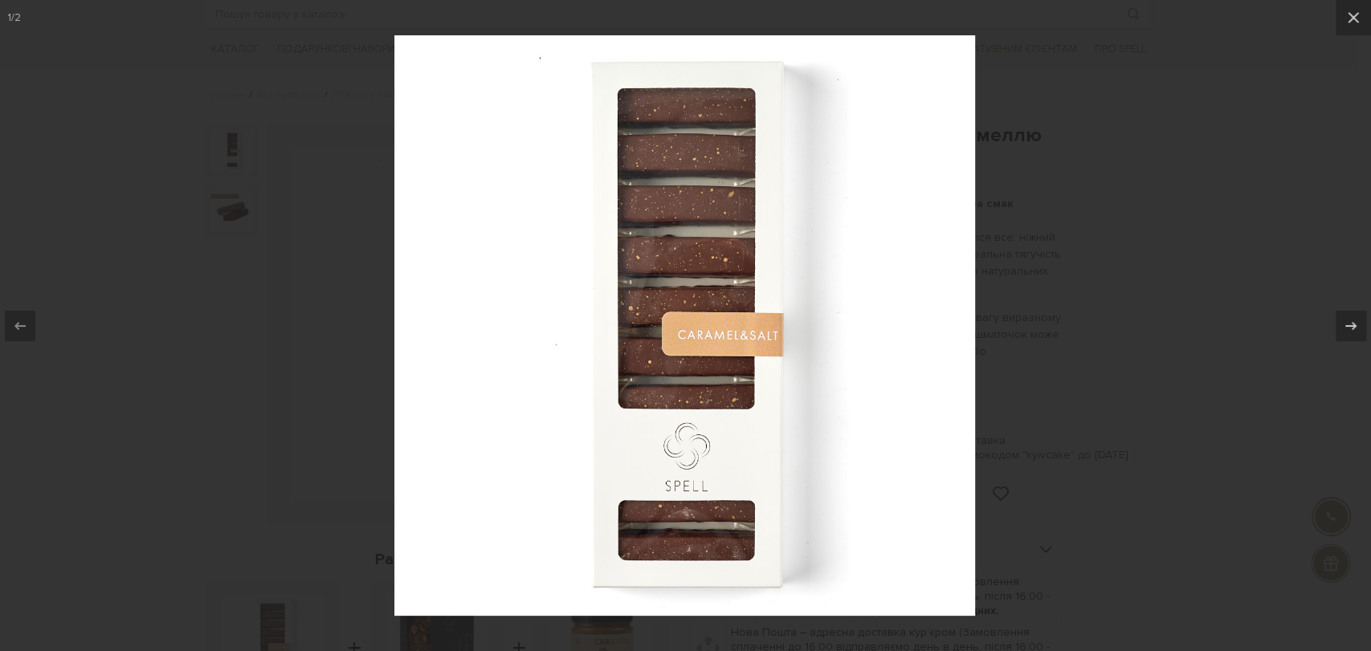
click at [1092, 166] on div at bounding box center [685, 325] width 1371 height 651
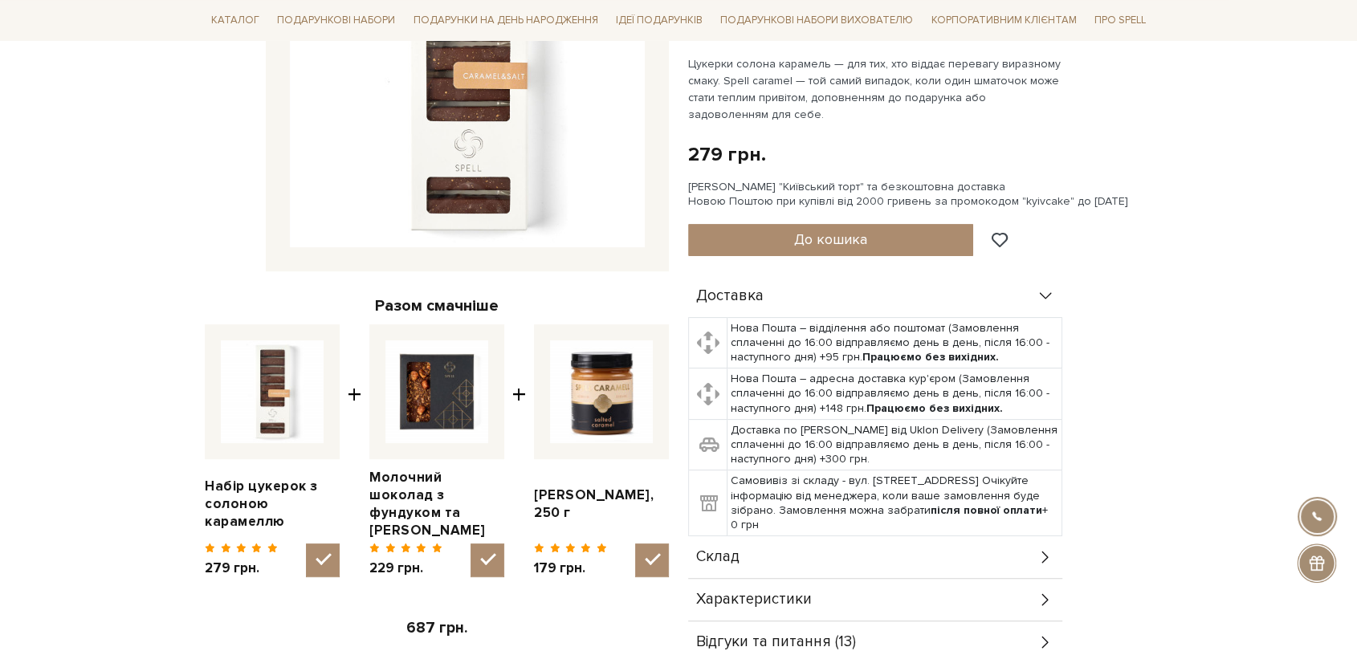
scroll to position [446, 0]
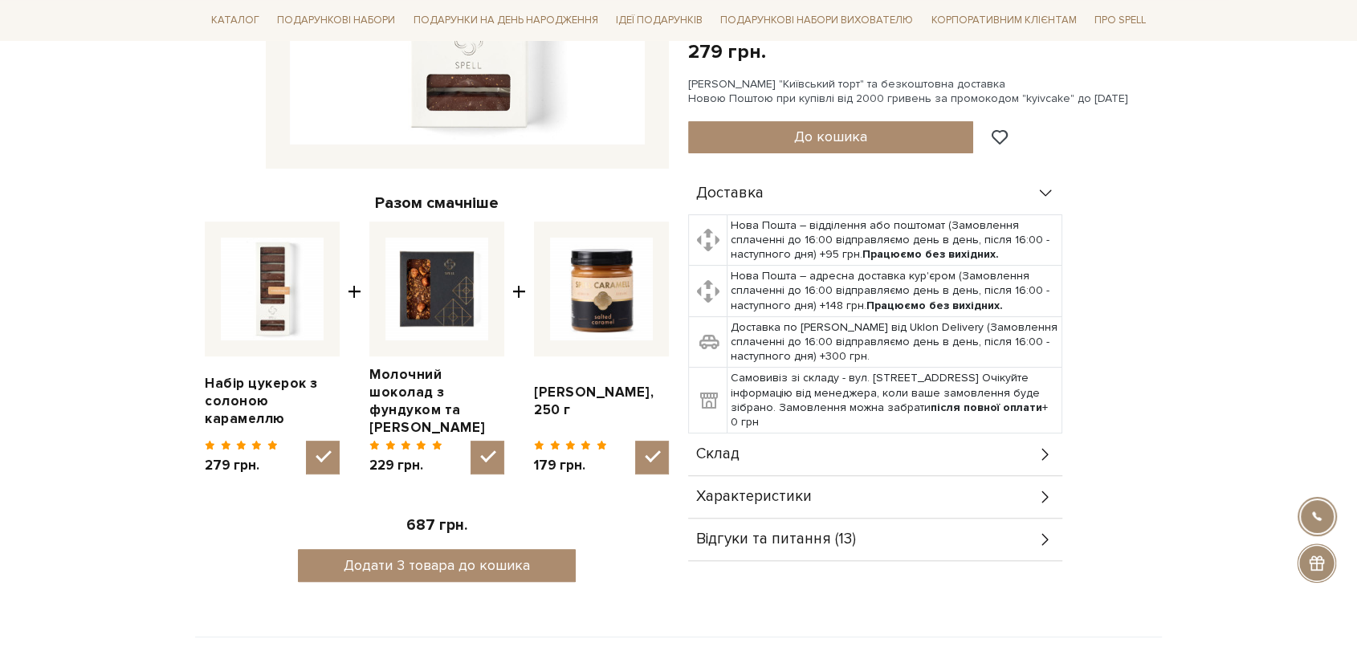
click at [769, 447] on div "Склад" at bounding box center [875, 455] width 374 height 42
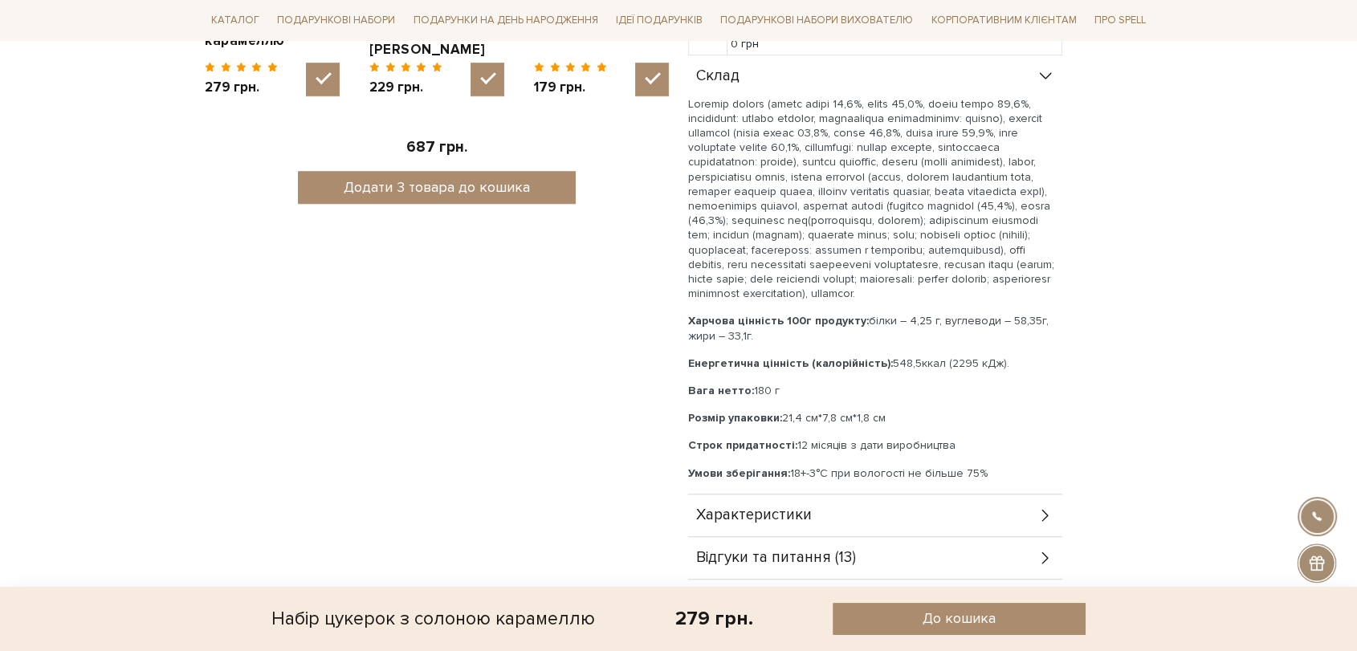
scroll to position [982, 0]
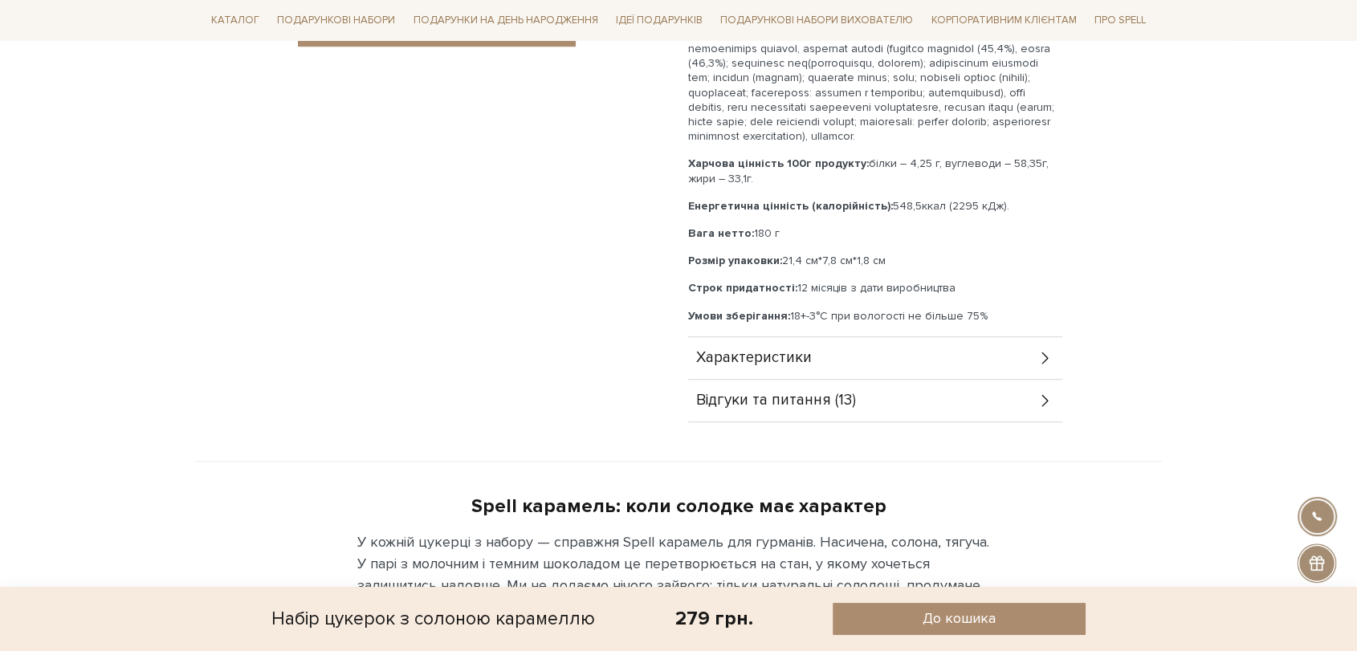
click at [842, 362] on div "Характеристики" at bounding box center [875, 358] width 374 height 42
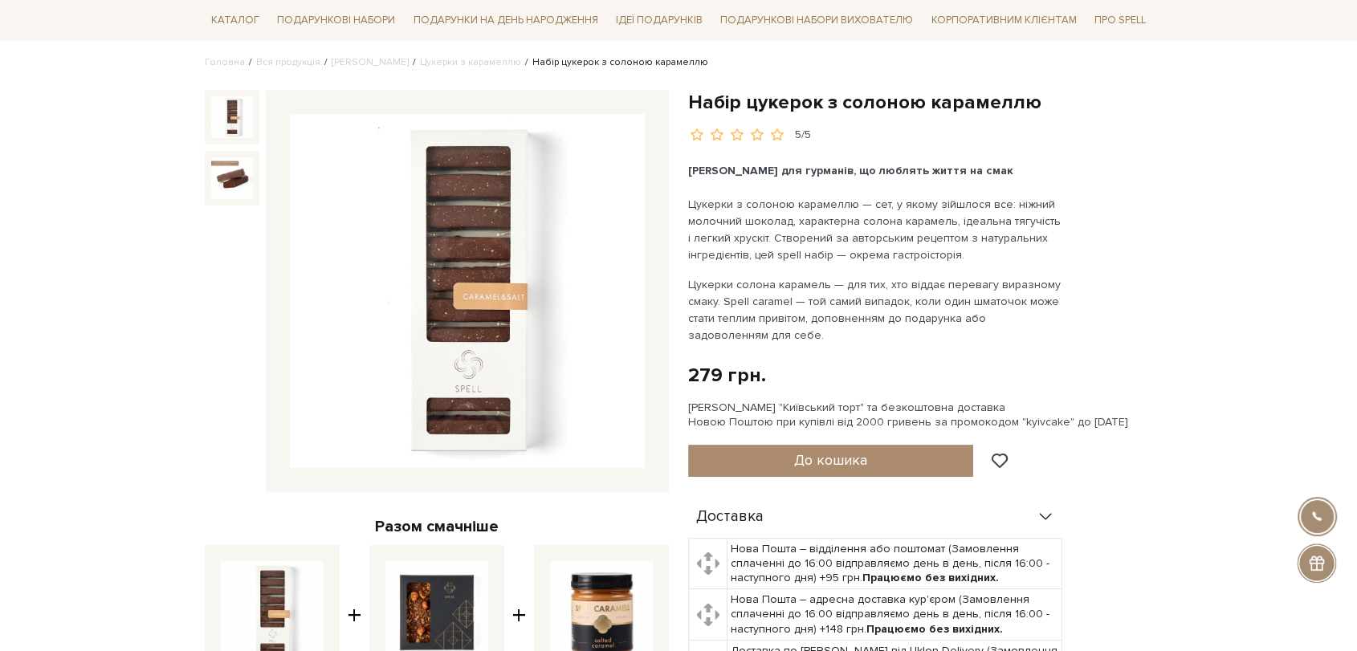
scroll to position [0, 0]
